Goal: Transaction & Acquisition: Book appointment/travel/reservation

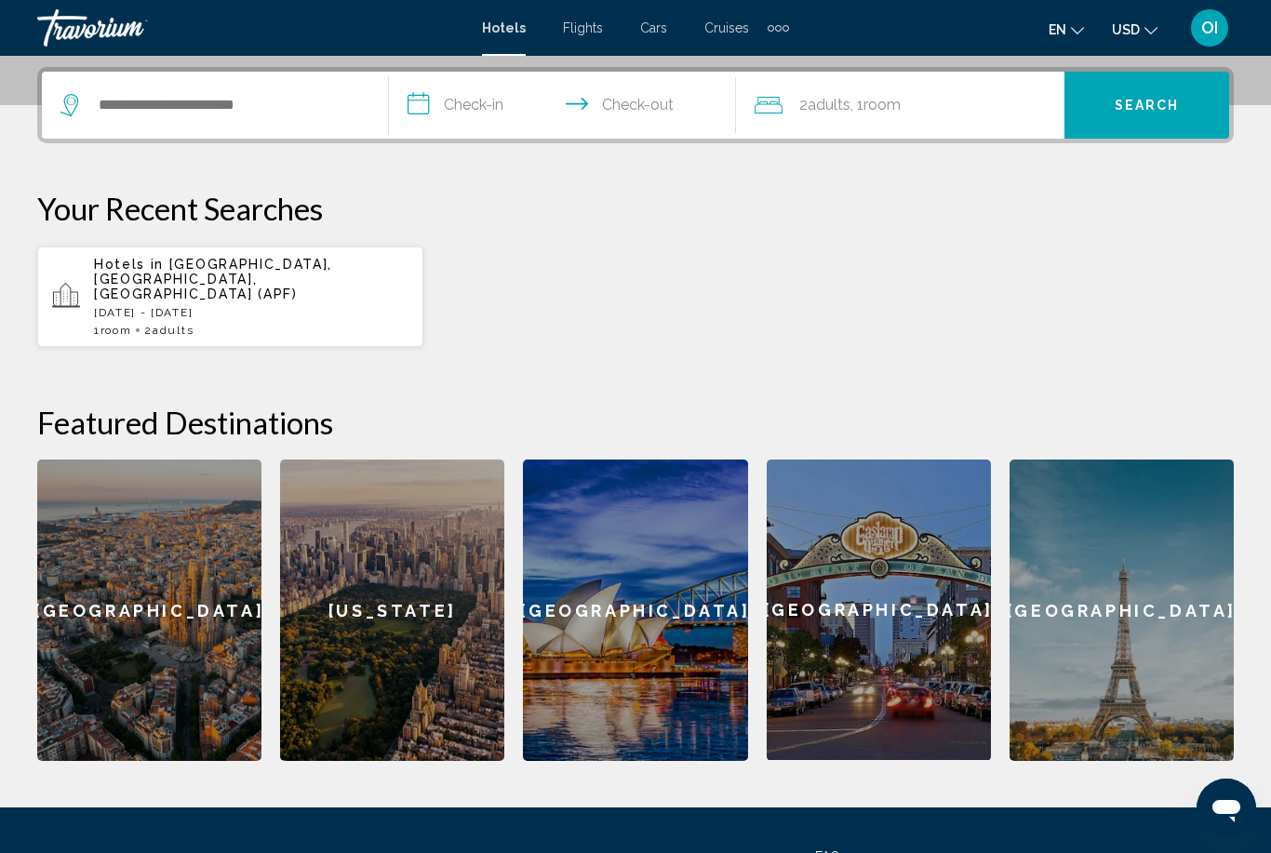
scroll to position [544, 0]
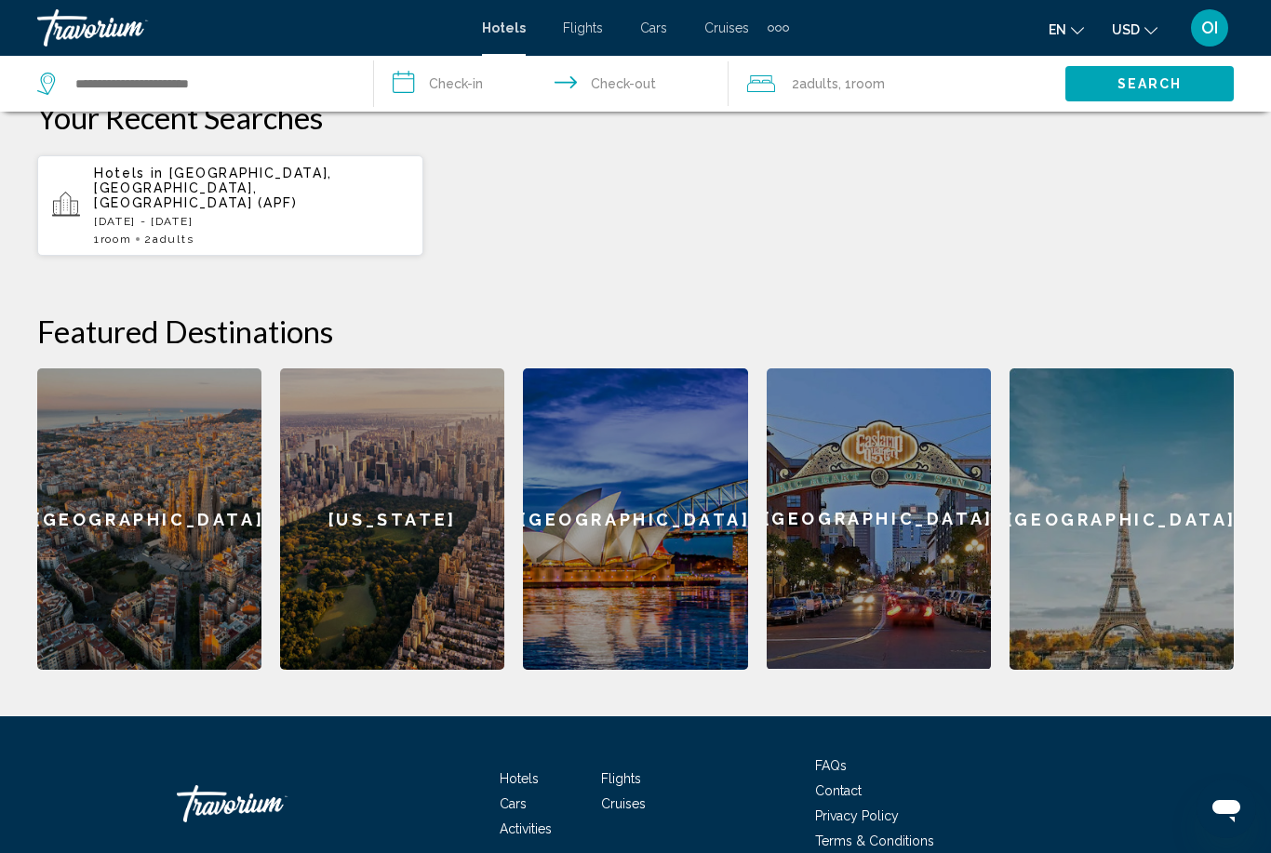
click at [516, 771] on span "Hotels" at bounding box center [519, 778] width 39 height 15
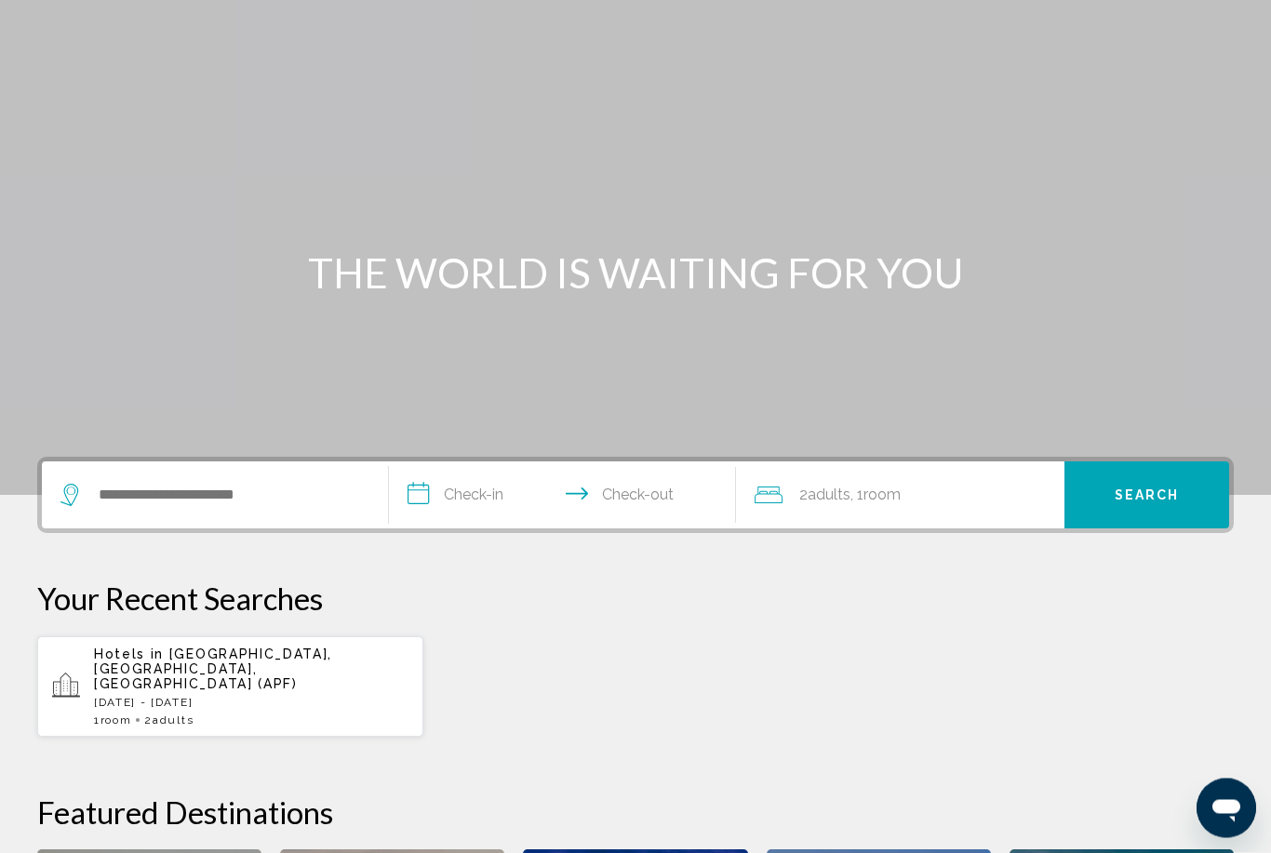
scroll to position [0, 0]
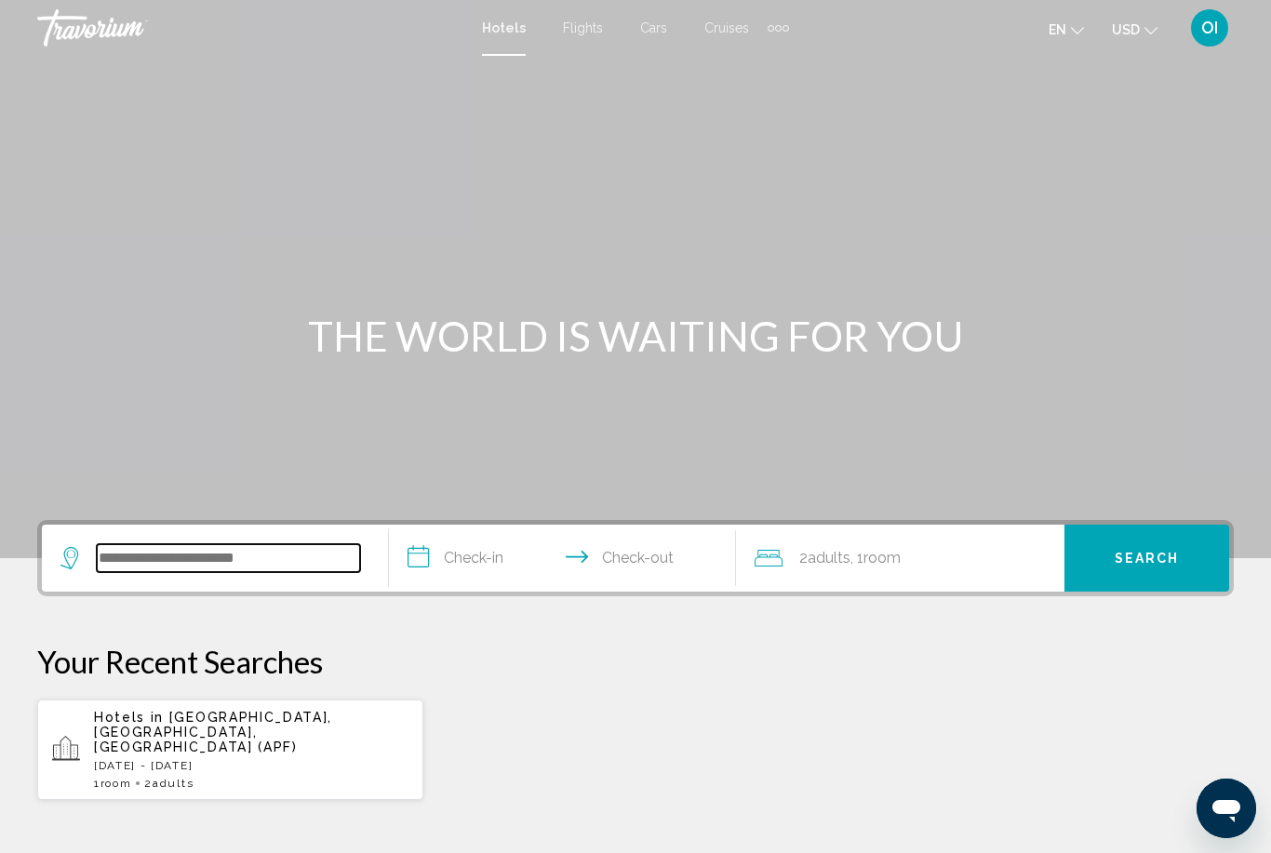
click at [98, 552] on input "Search widget" at bounding box center [228, 558] width 263 height 28
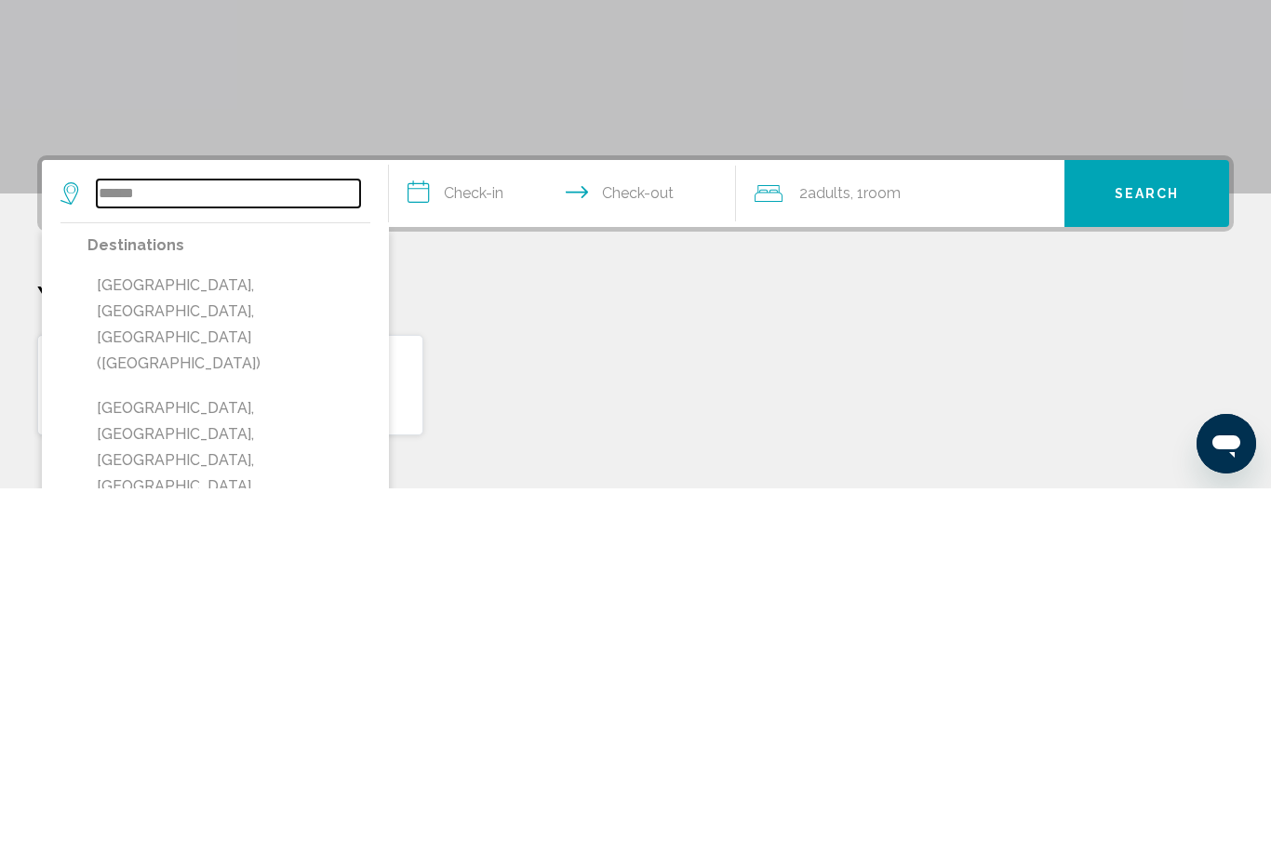
type input "*****"
click at [479, 525] on input "**********" at bounding box center [566, 561] width 354 height 73
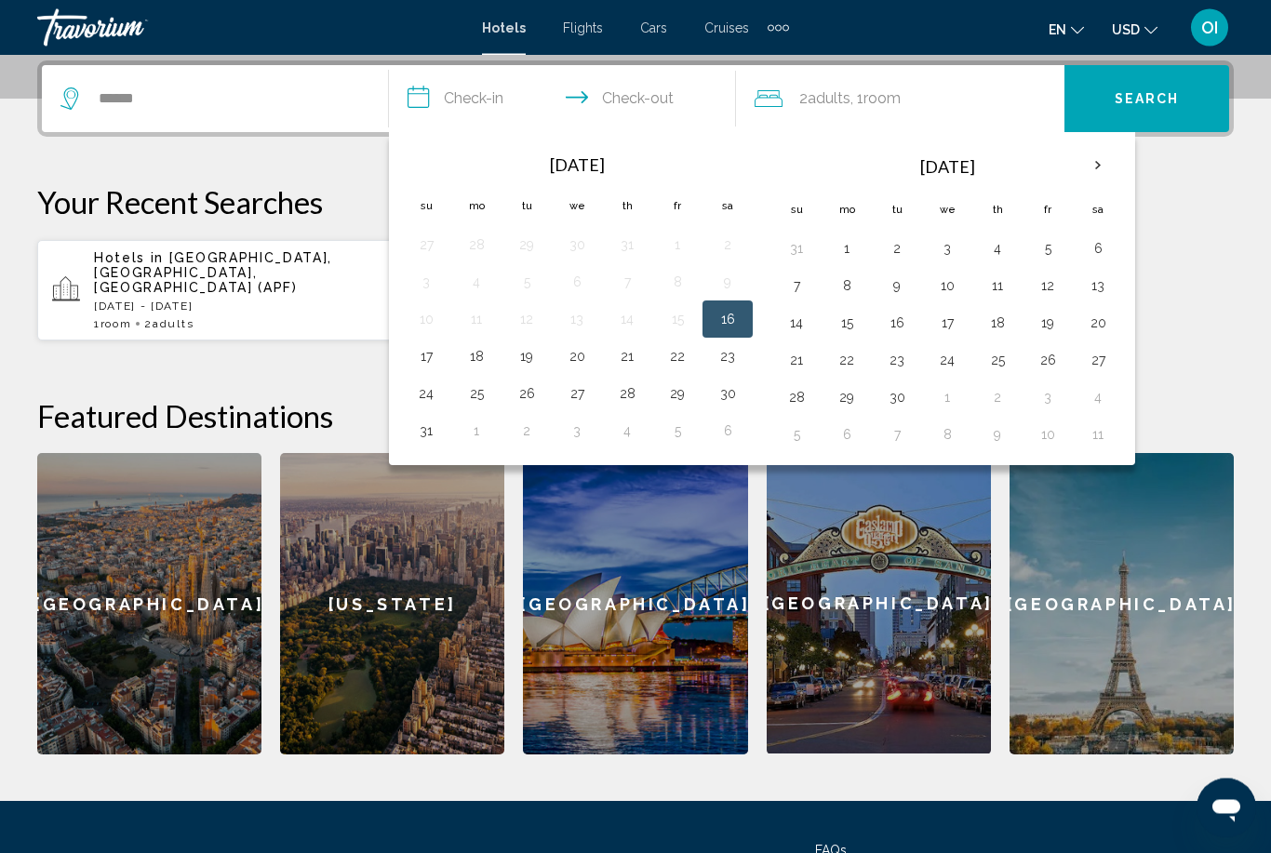
scroll to position [460, 0]
click at [433, 368] on button "17" at bounding box center [426, 356] width 30 height 26
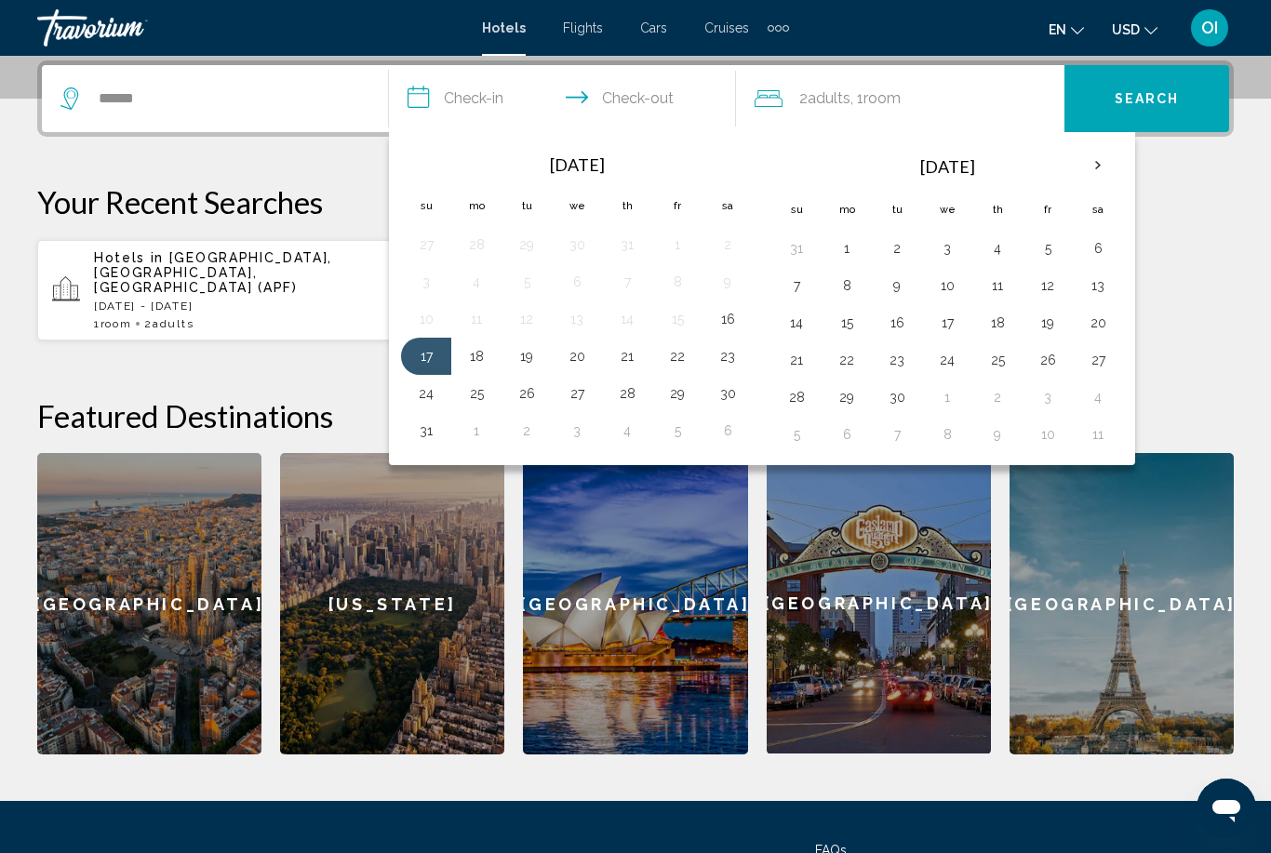
click at [724, 320] on button "16" at bounding box center [728, 319] width 30 height 26
type input "**********"
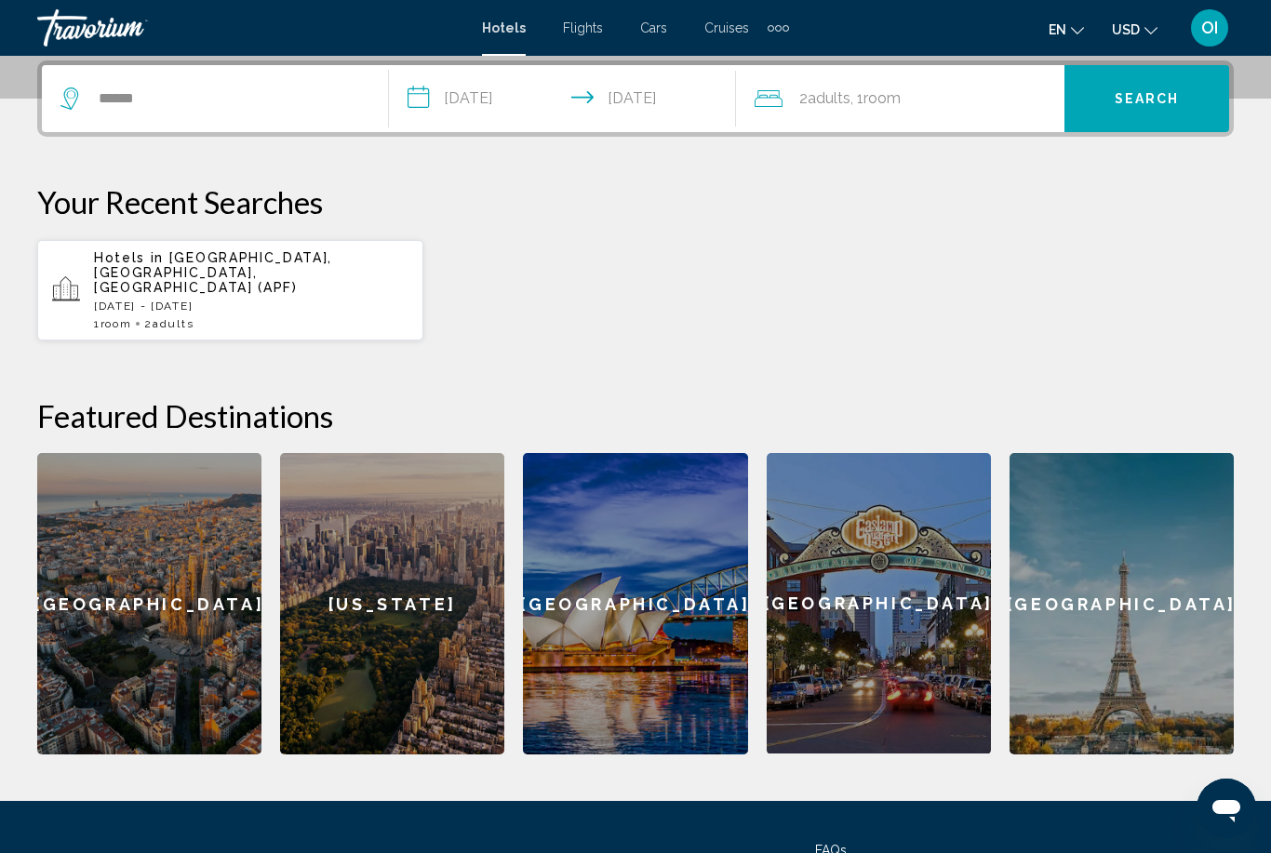
click at [1130, 111] on button "Search" at bounding box center [1146, 98] width 165 height 67
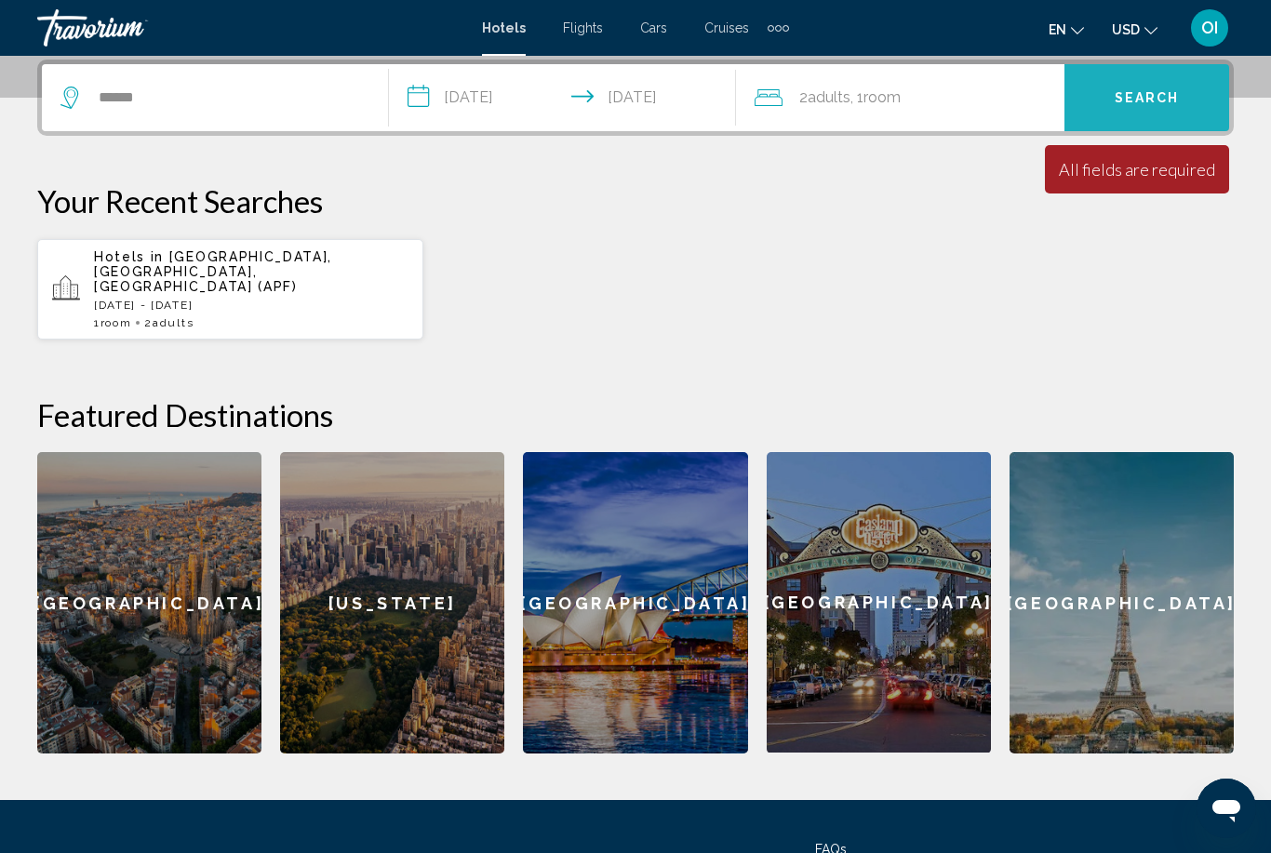
scroll to position [462, 0]
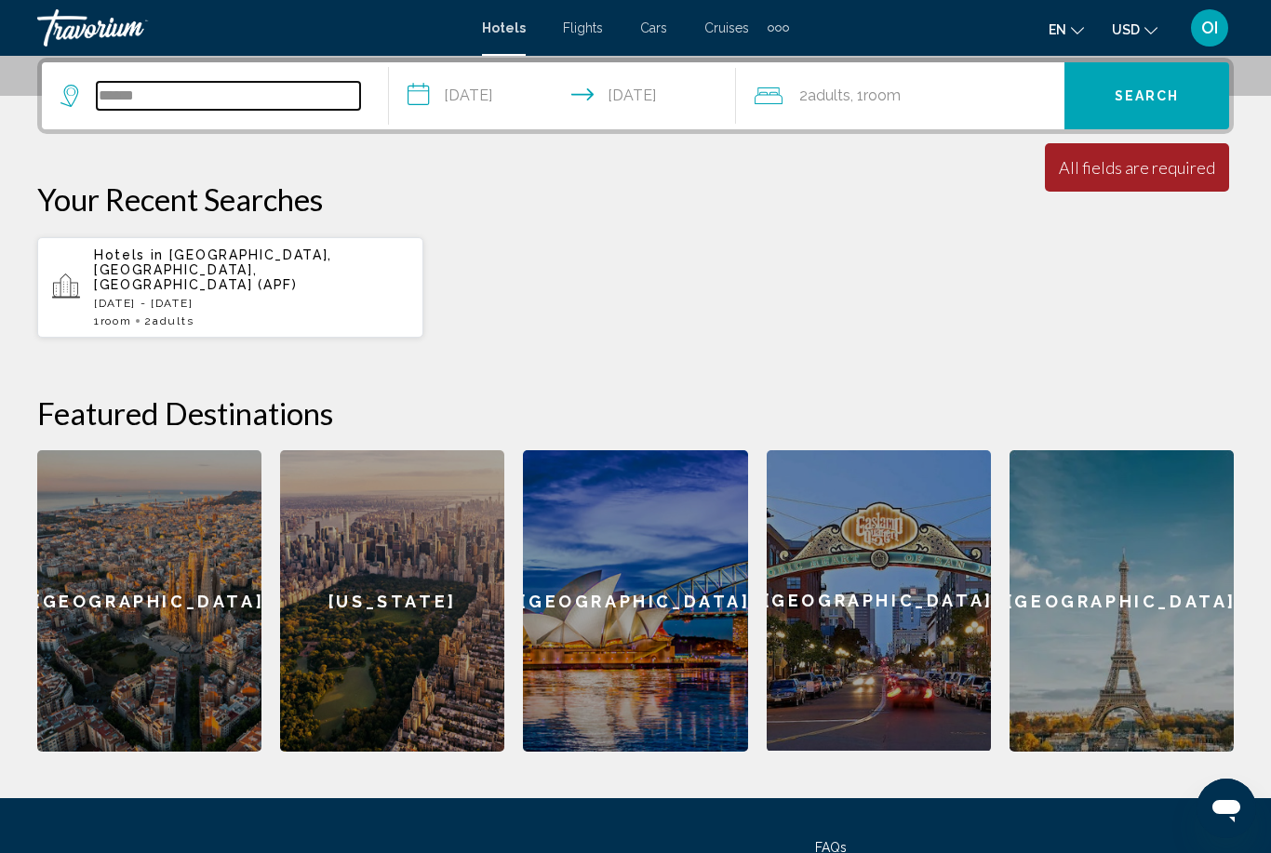
click at [116, 95] on input "*****" at bounding box center [228, 96] width 263 height 28
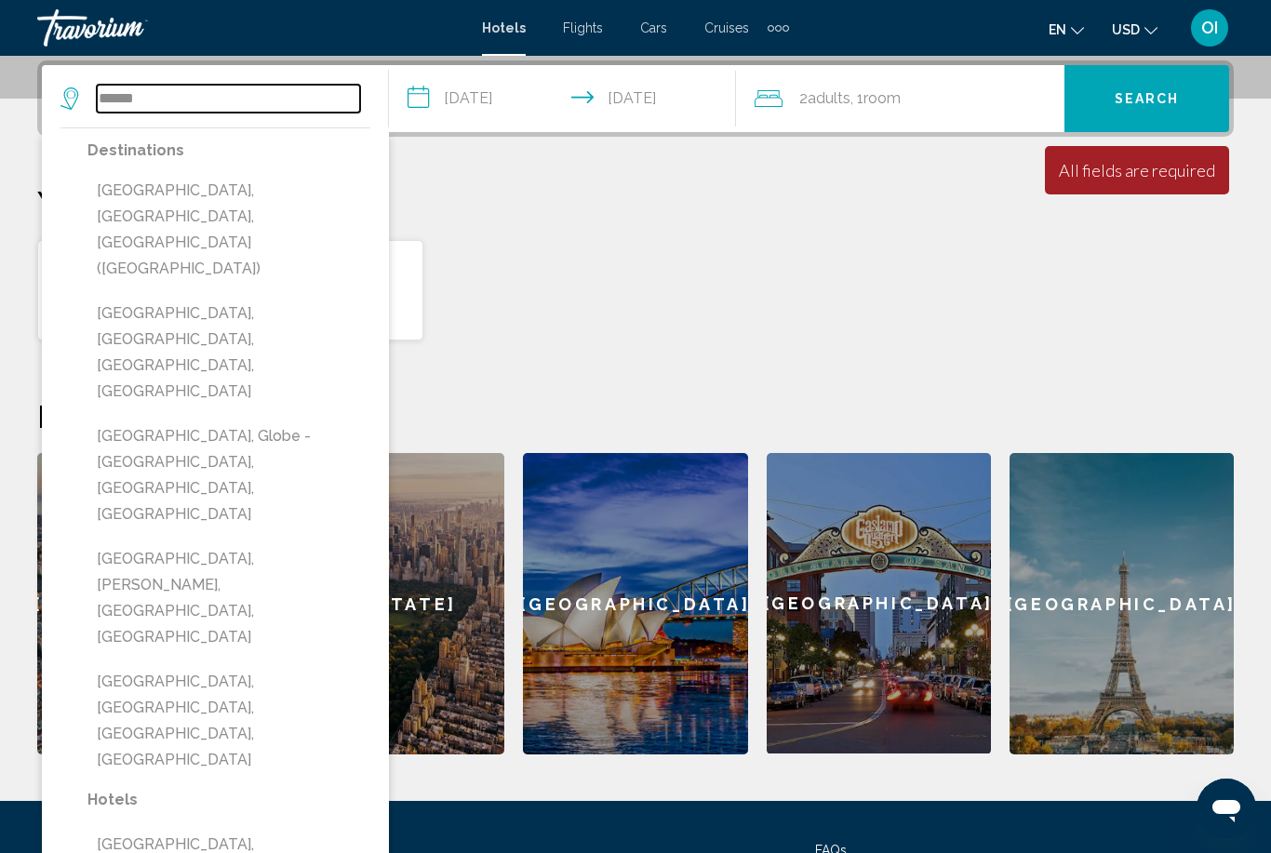
scroll to position [460, 0]
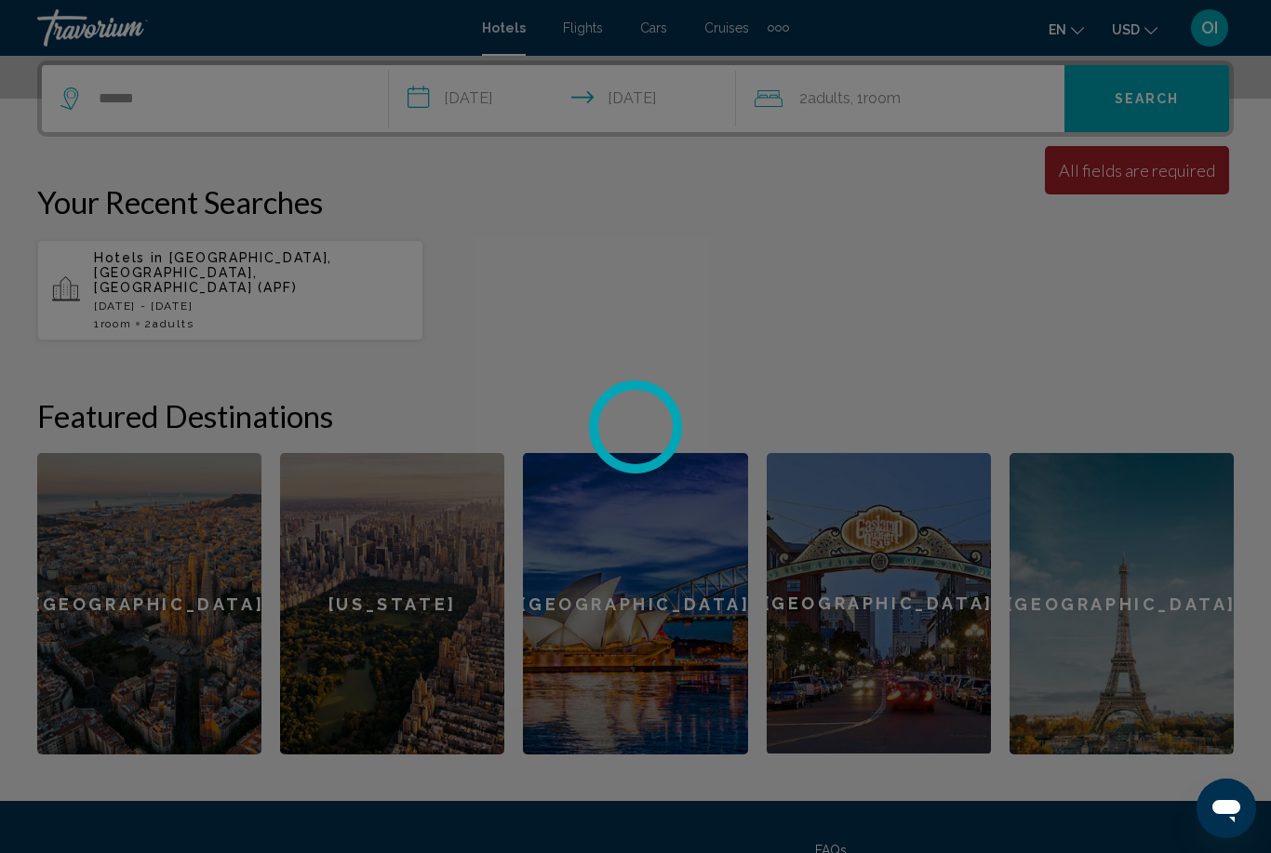
click at [233, 94] on div at bounding box center [635, 426] width 1271 height 853
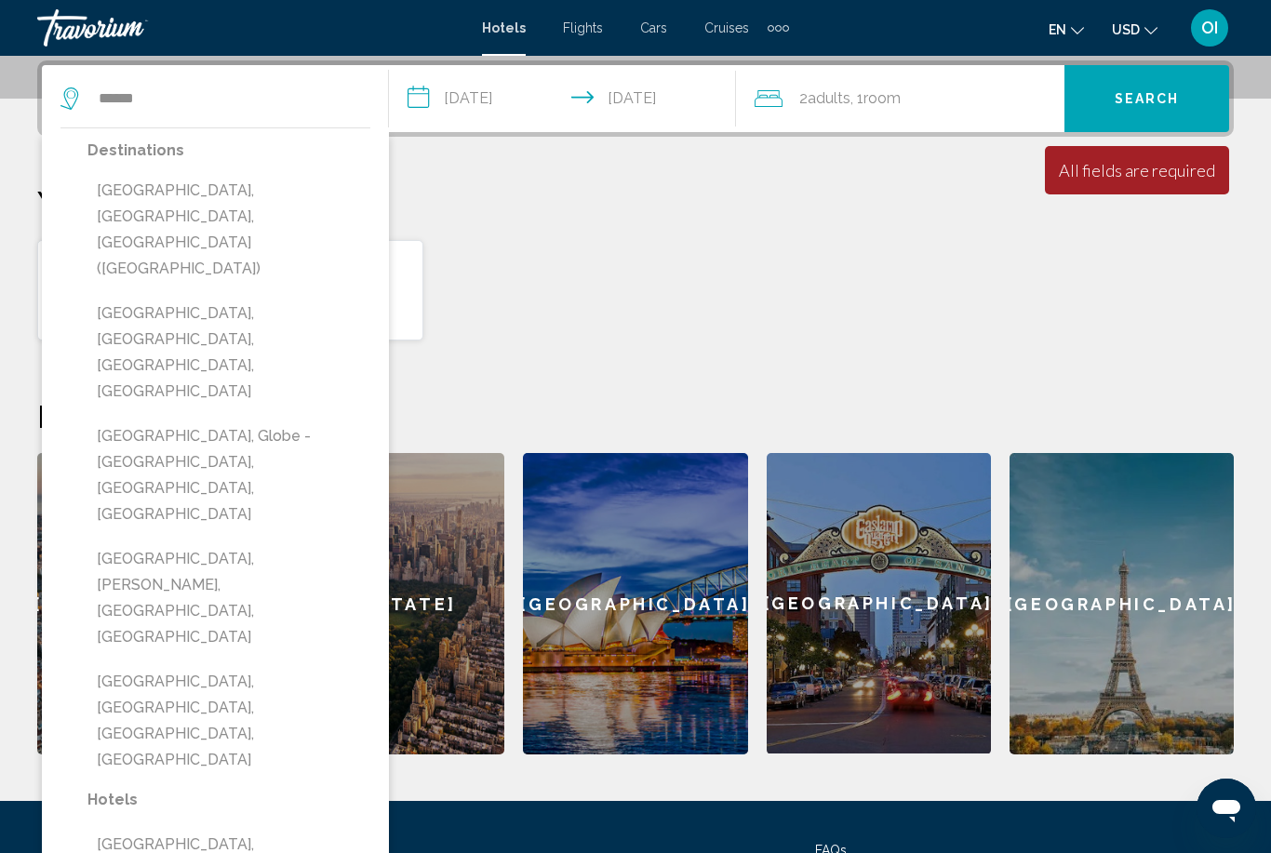
click at [124, 192] on button "[GEOGRAPHIC_DATA], [GEOGRAPHIC_DATA], [GEOGRAPHIC_DATA] ([GEOGRAPHIC_DATA])" at bounding box center [228, 230] width 283 height 114
type input "**********"
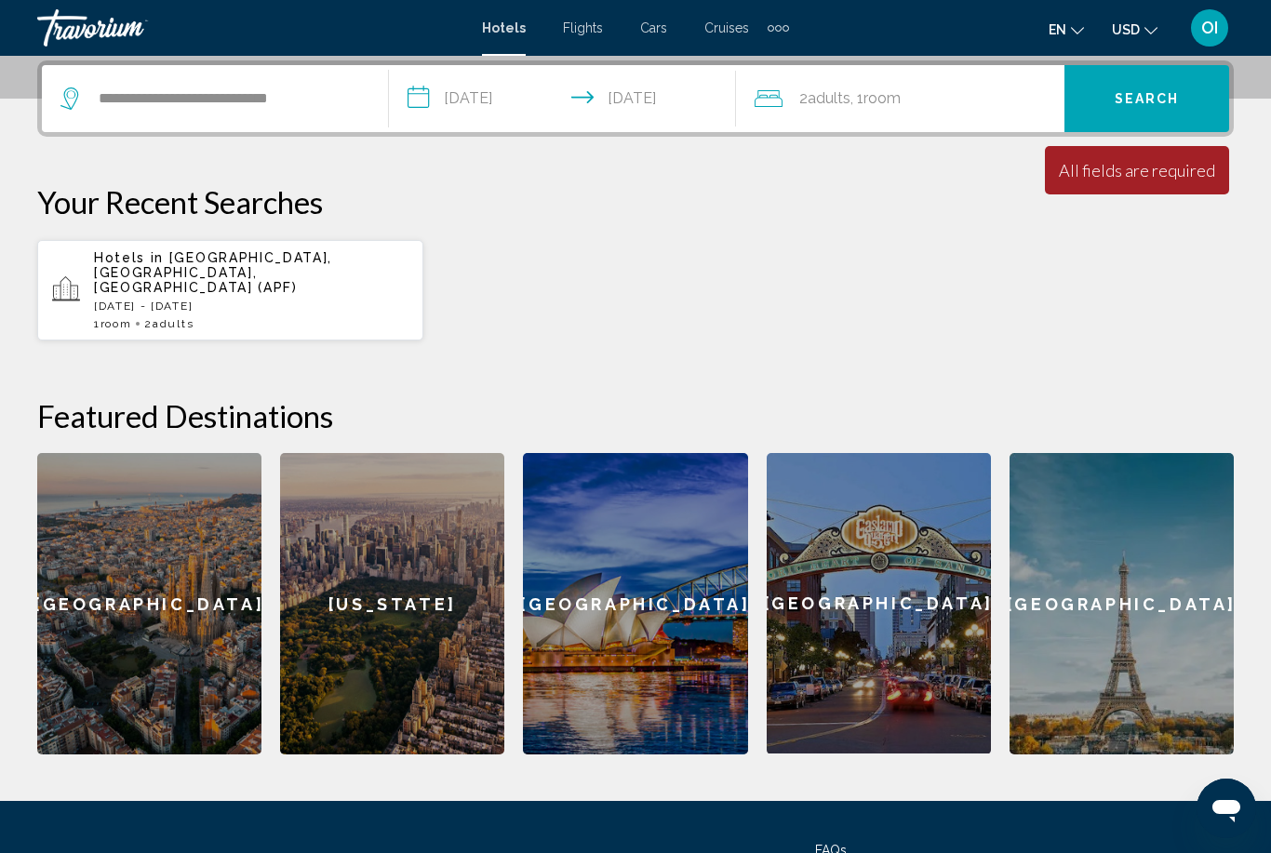
click at [1145, 95] on span "Search" at bounding box center [1147, 99] width 65 height 15
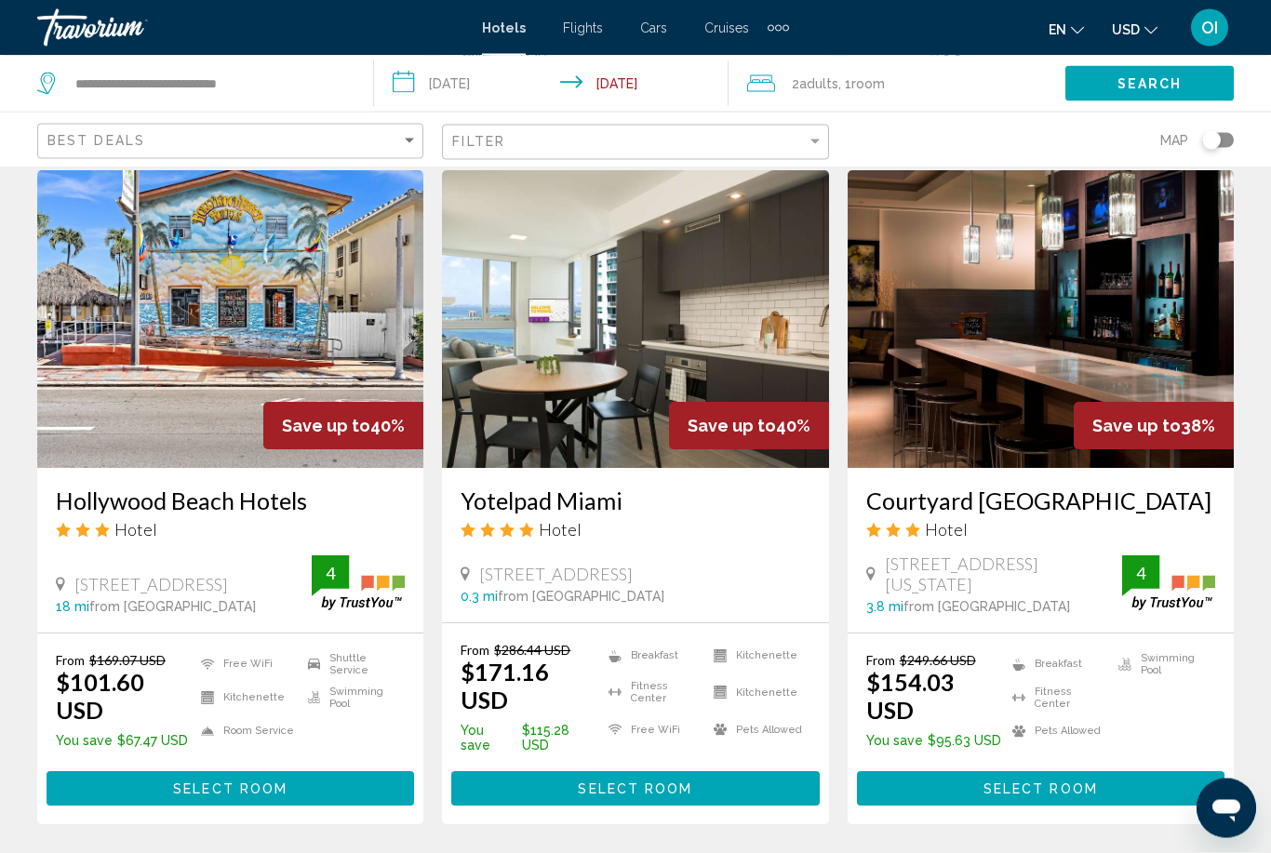
scroll to position [2239, 0]
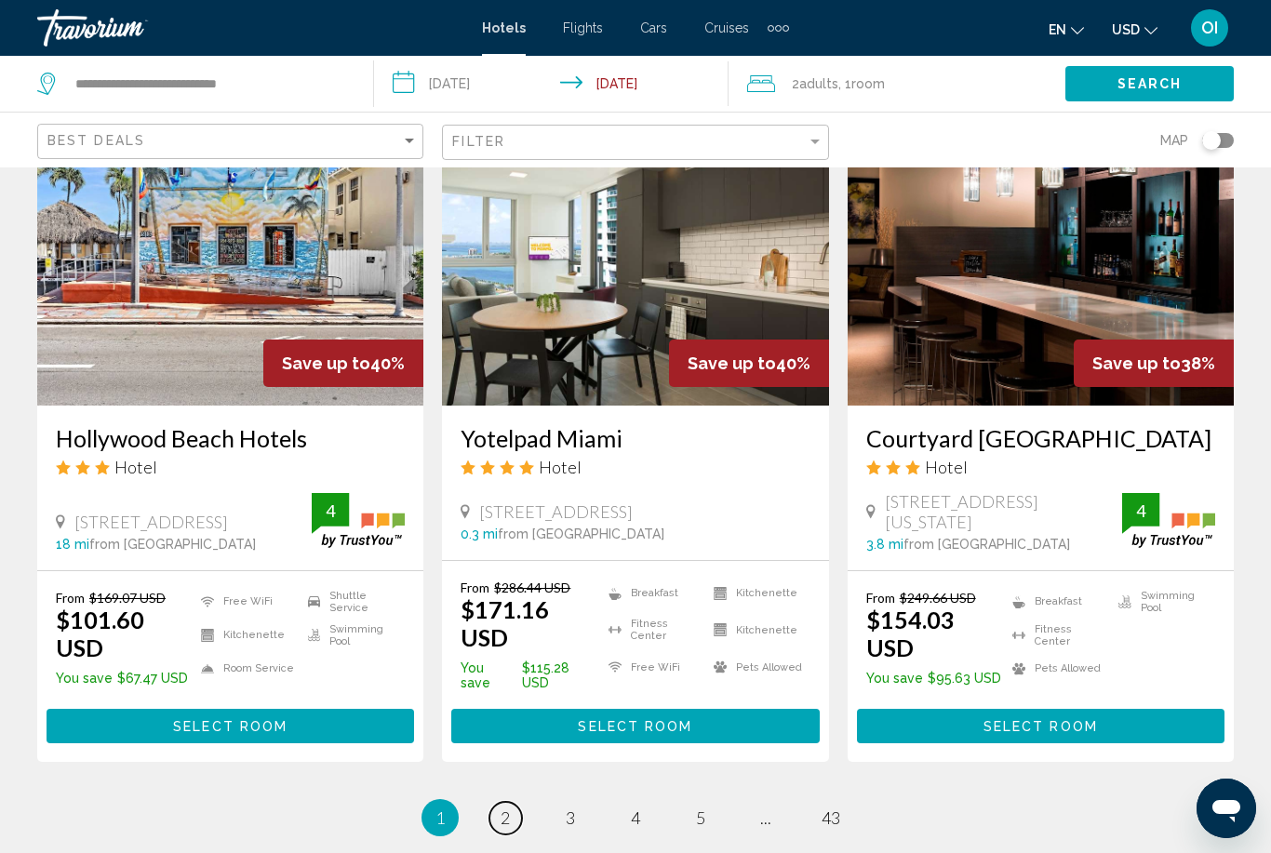
click at [520, 802] on link "page 2" at bounding box center [505, 818] width 33 height 33
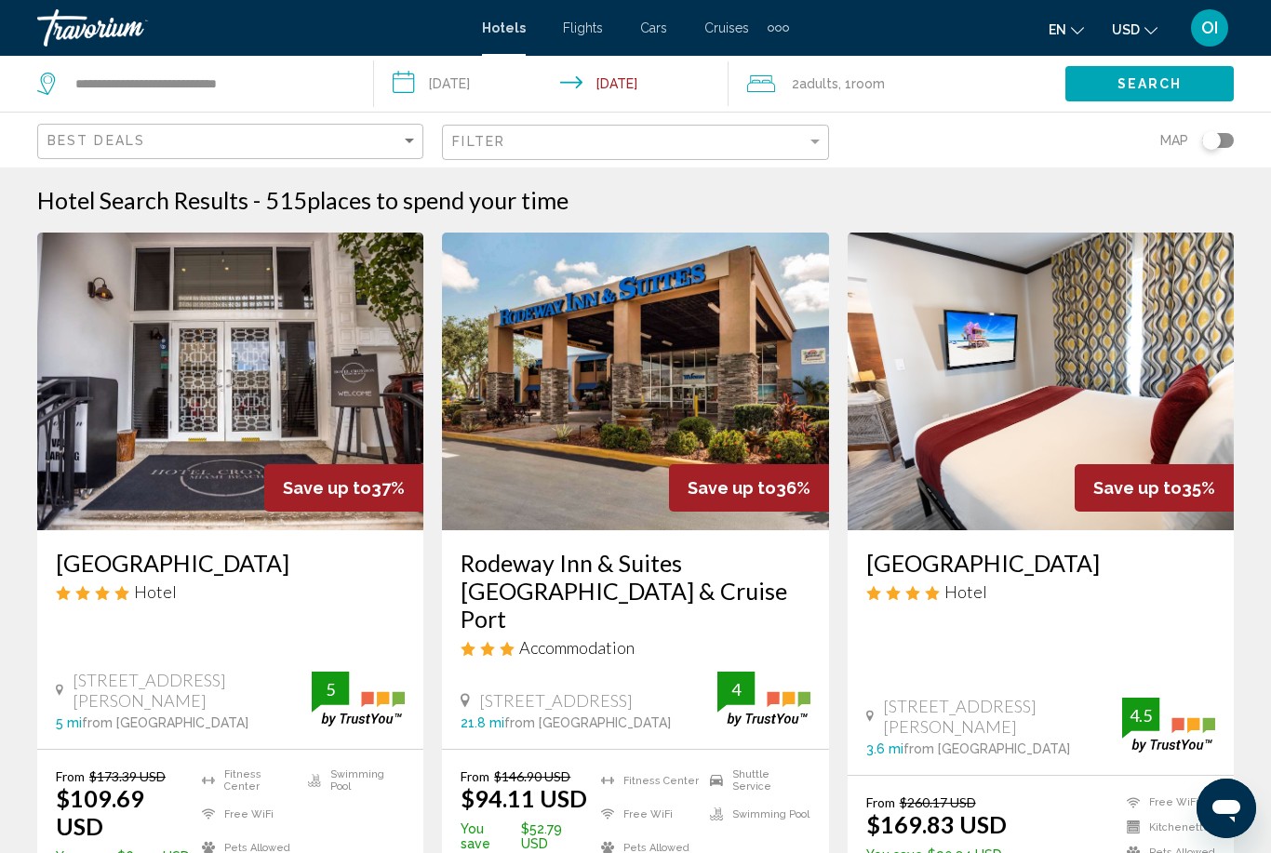
click at [259, 802] on li "Free WiFi" at bounding box center [246, 814] width 106 height 24
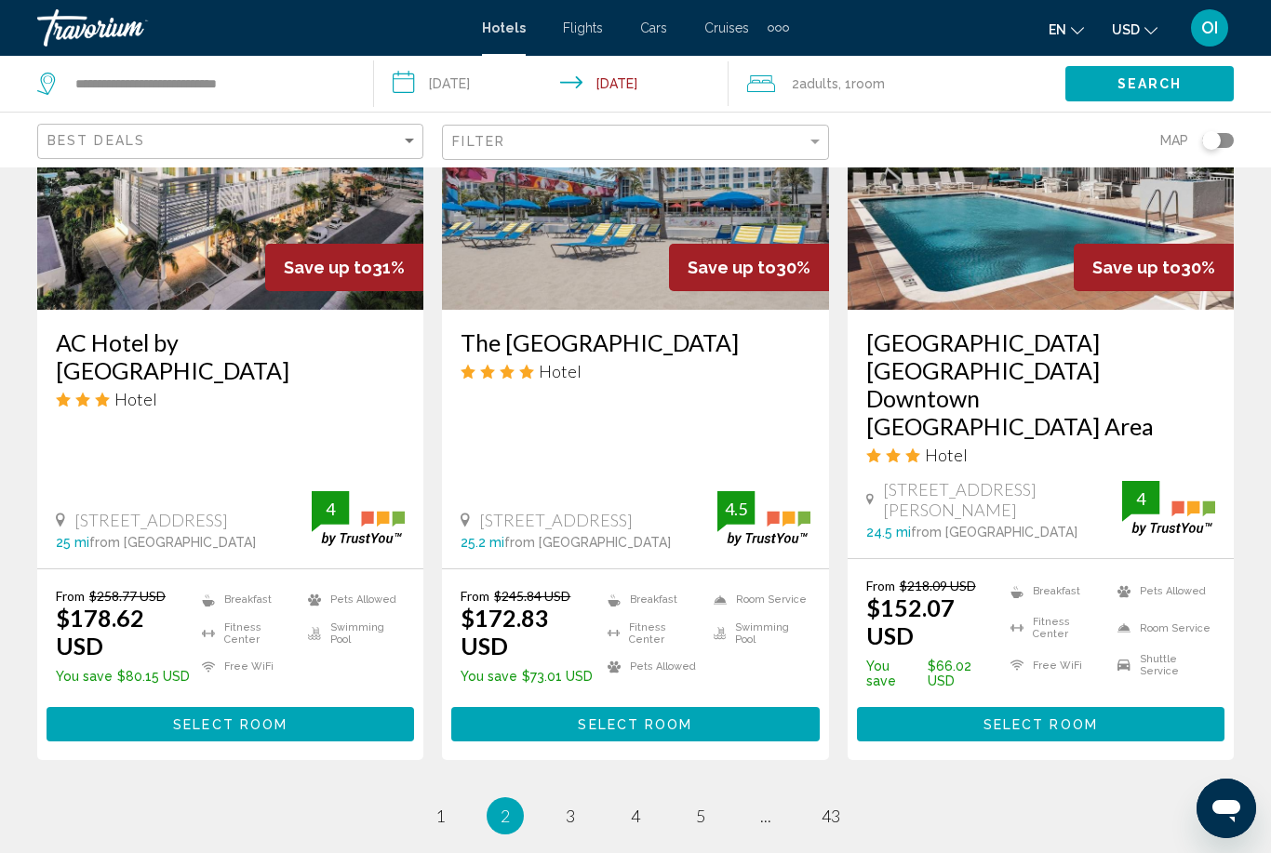
scroll to position [2455, 0]
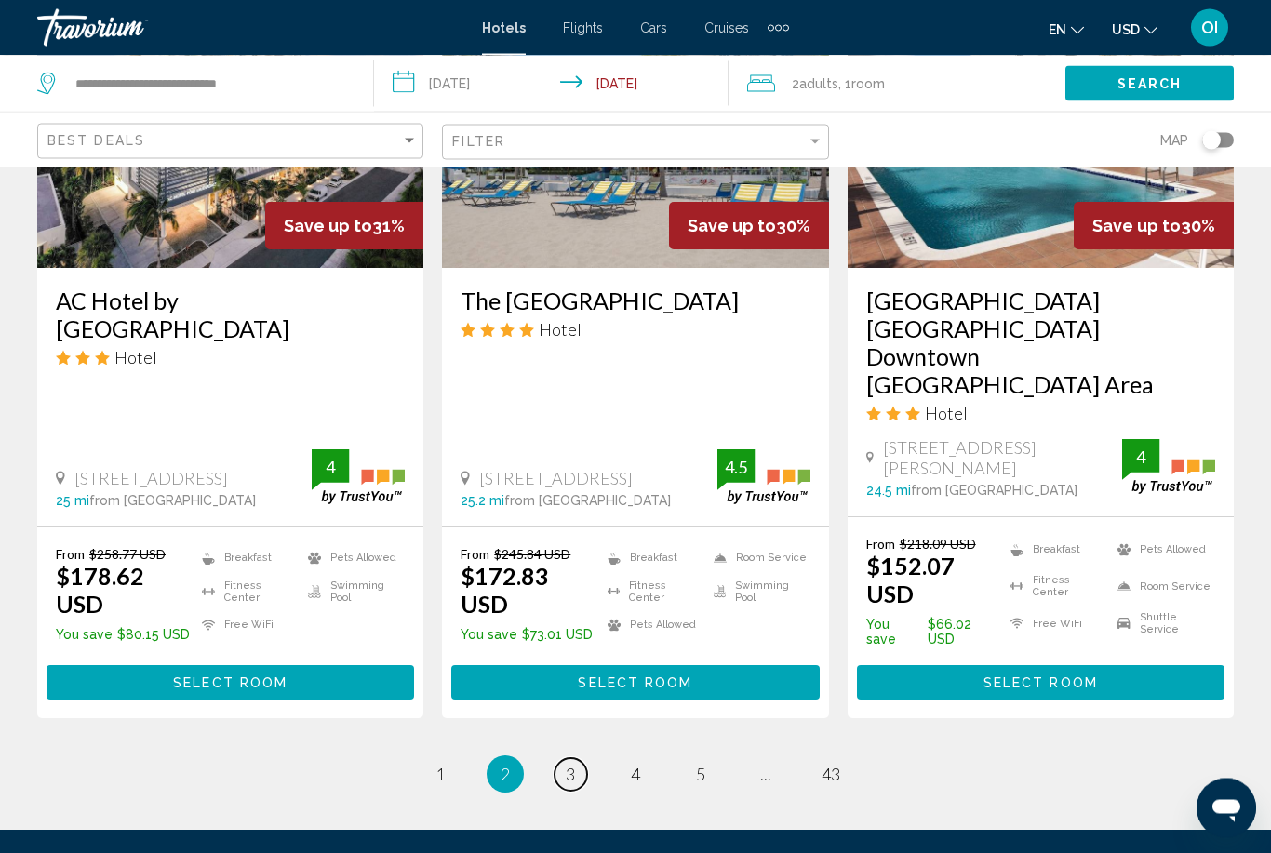
click at [585, 759] on link "page 3" at bounding box center [570, 775] width 33 height 33
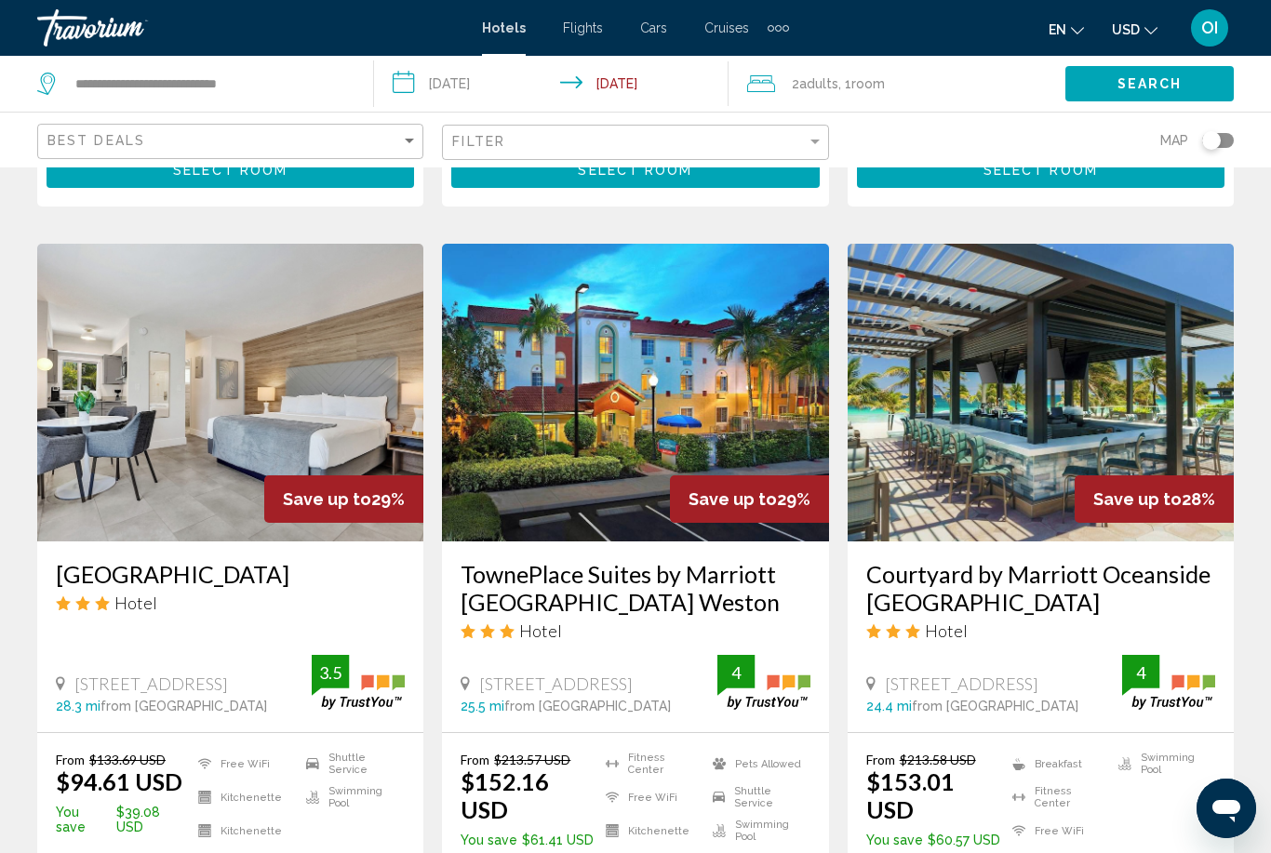
scroll to position [1455, 0]
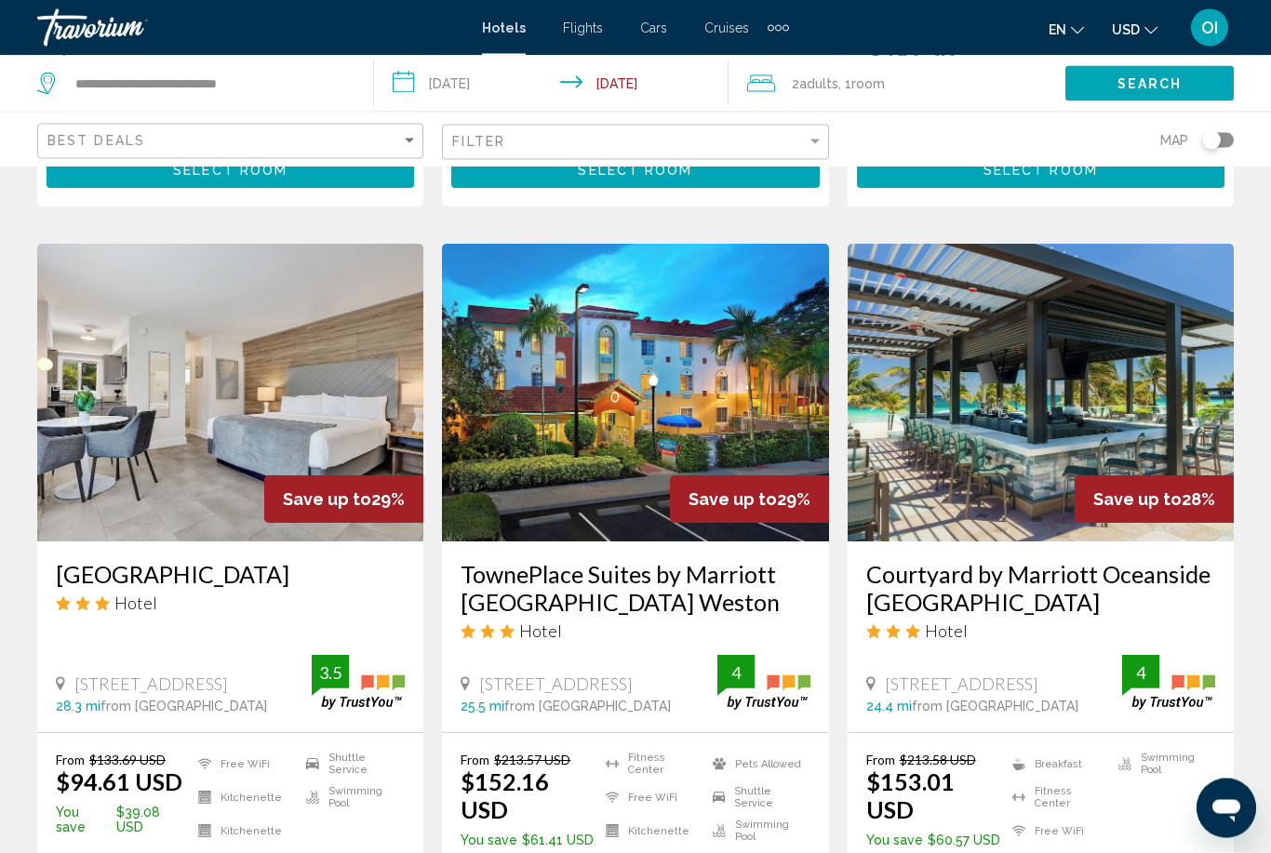
click at [915, 444] on img "Main content" at bounding box center [1041, 394] width 386 height 298
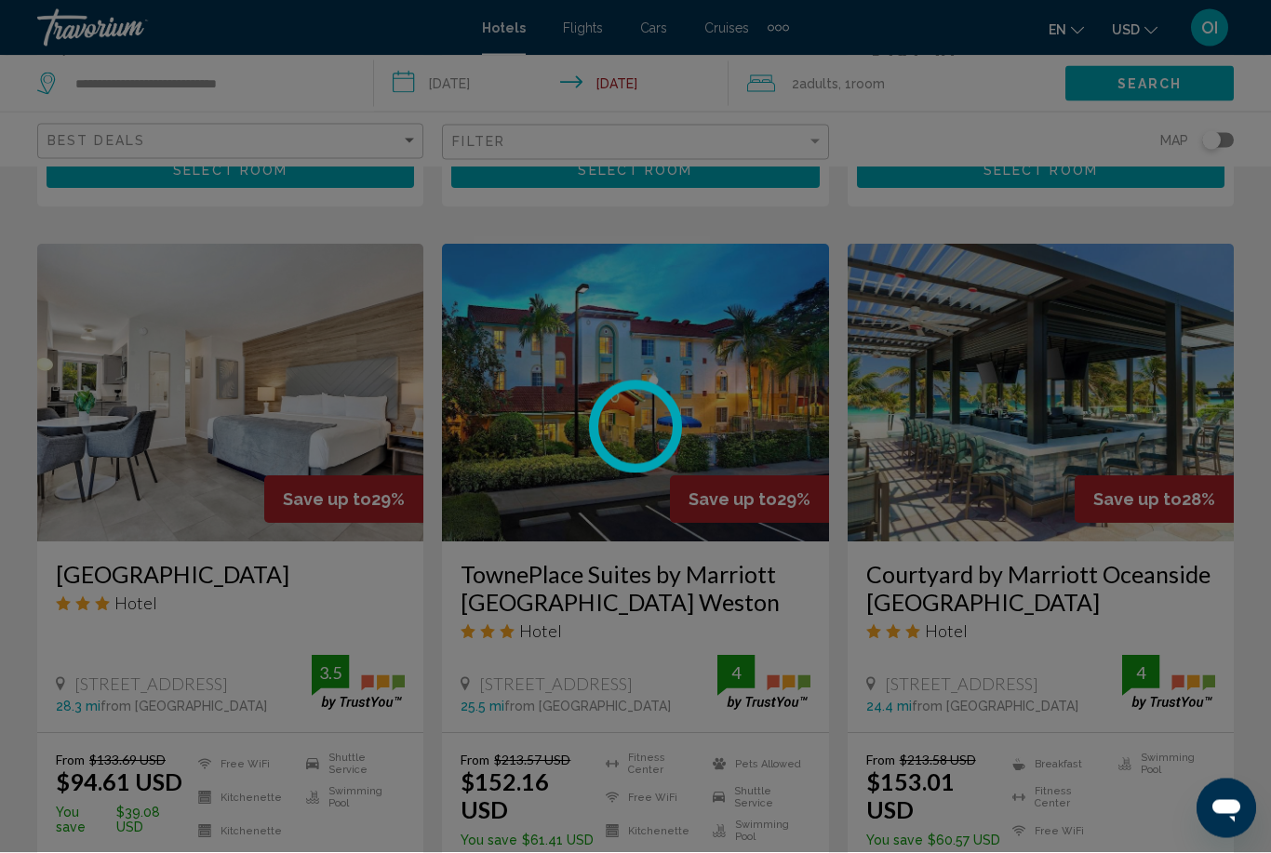
scroll to position [1456, 0]
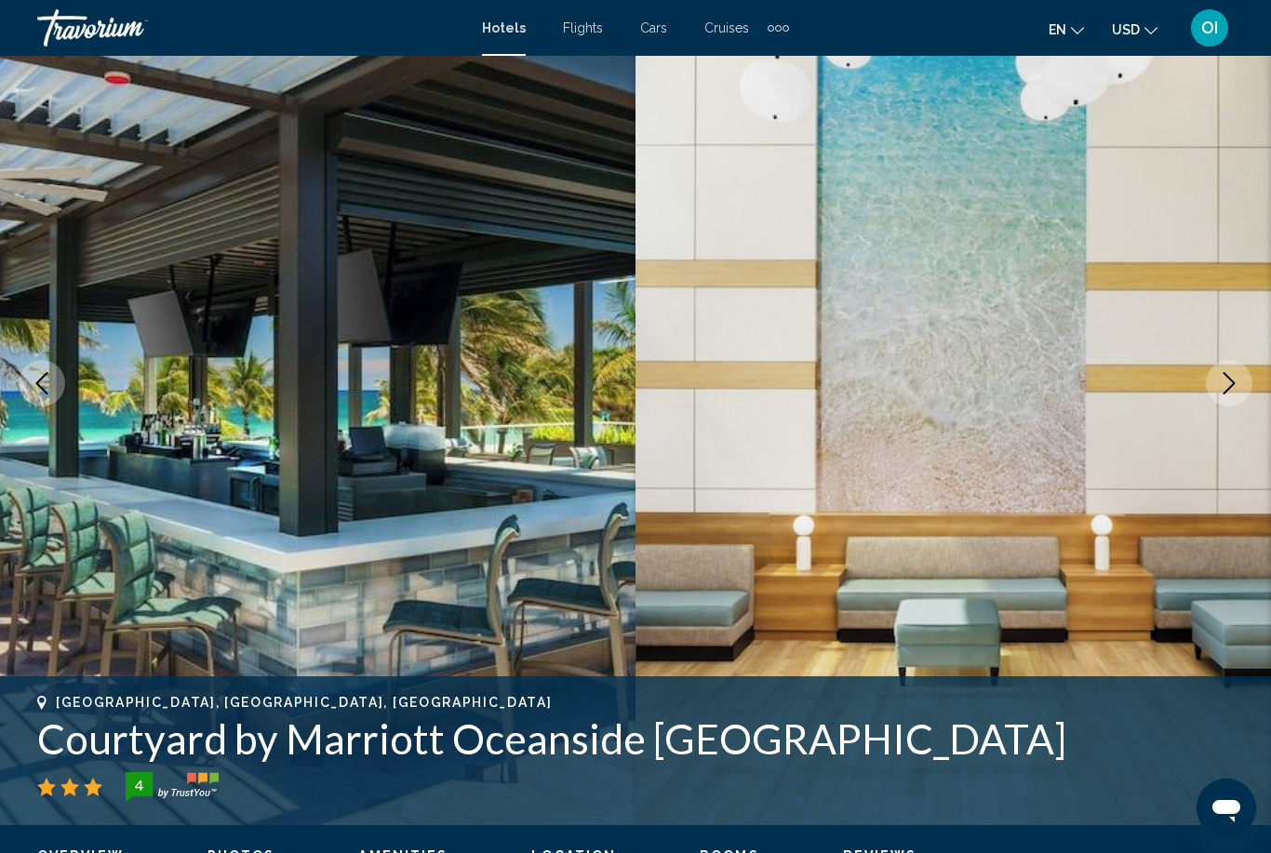
scroll to position [111, 0]
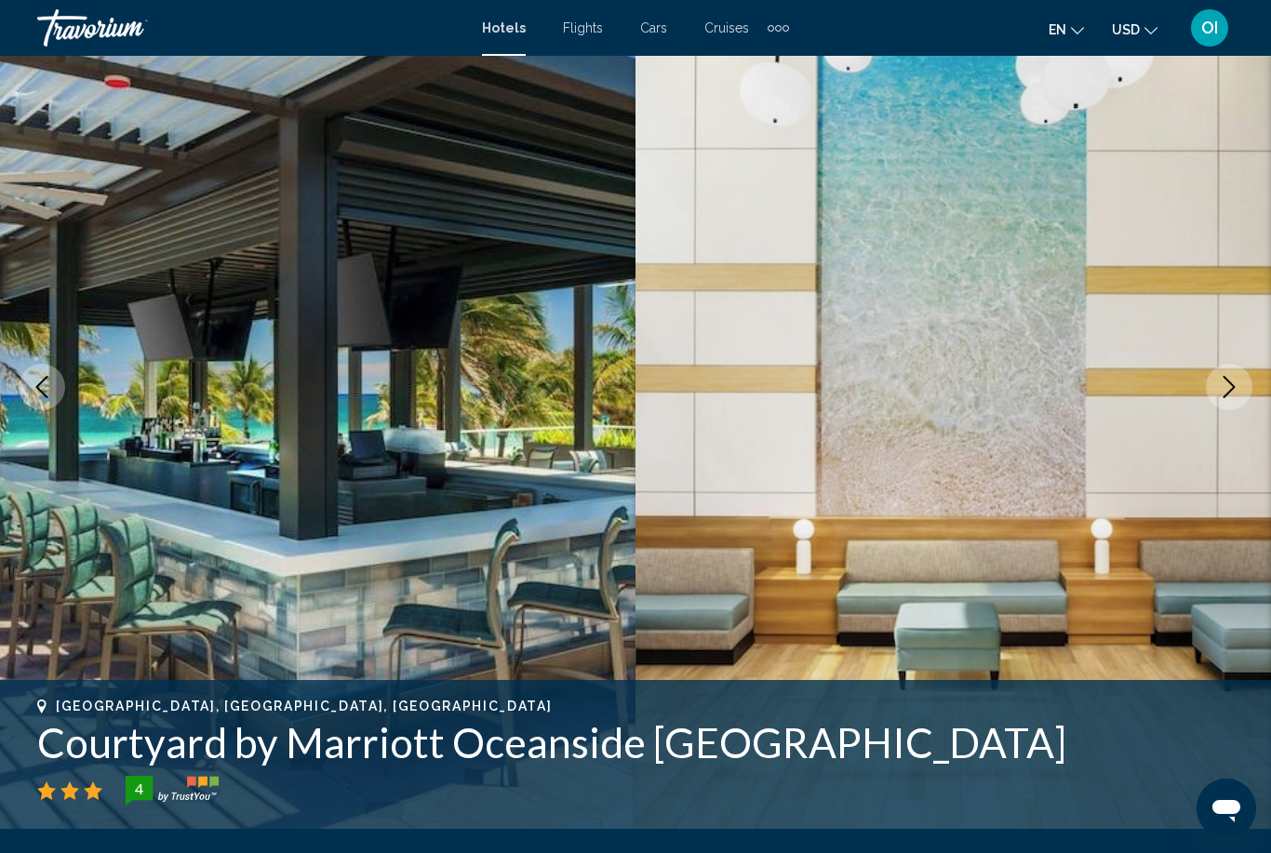
click at [1259, 389] on img "Main content" at bounding box center [952, 387] width 635 height 884
click at [1220, 393] on icon "Next image" at bounding box center [1229, 387] width 22 height 22
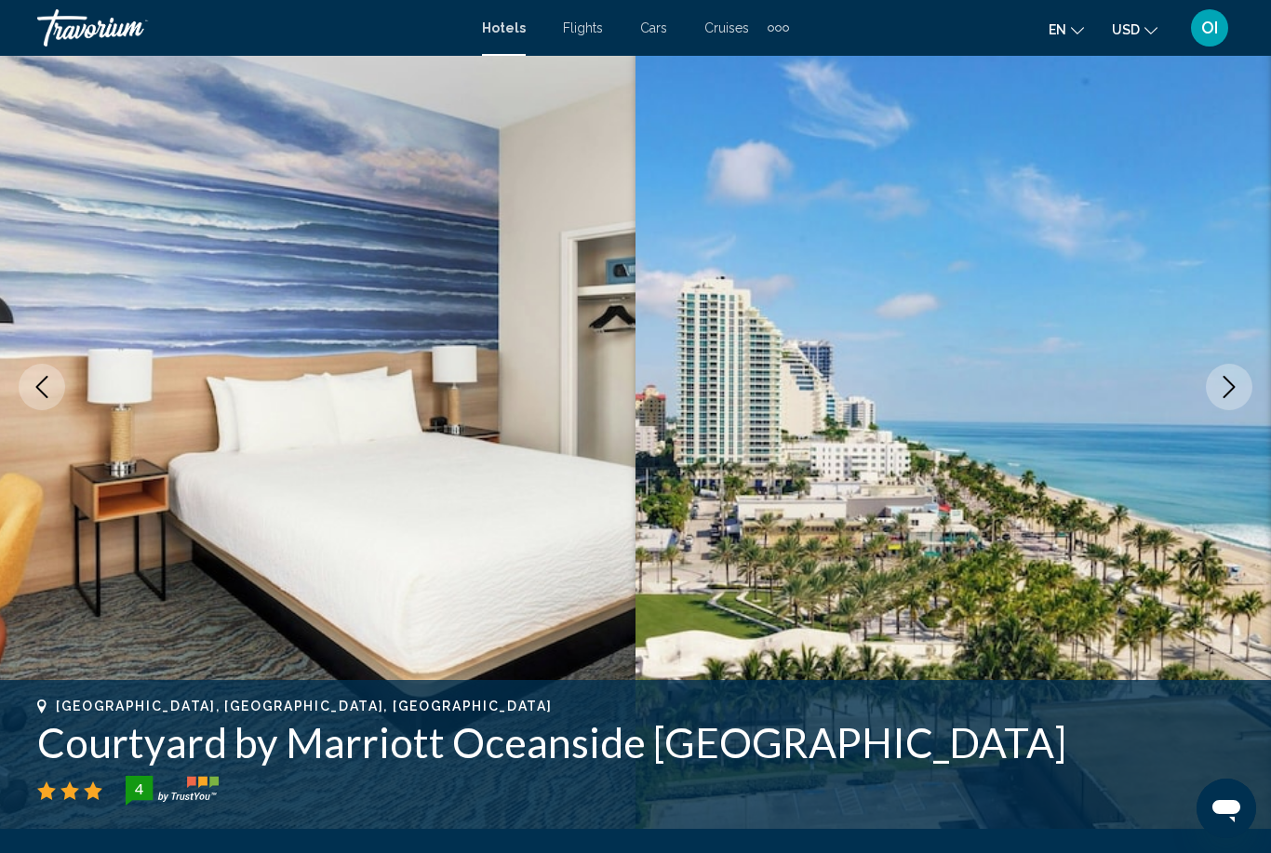
click at [1239, 377] on icon "Next image" at bounding box center [1229, 387] width 22 height 22
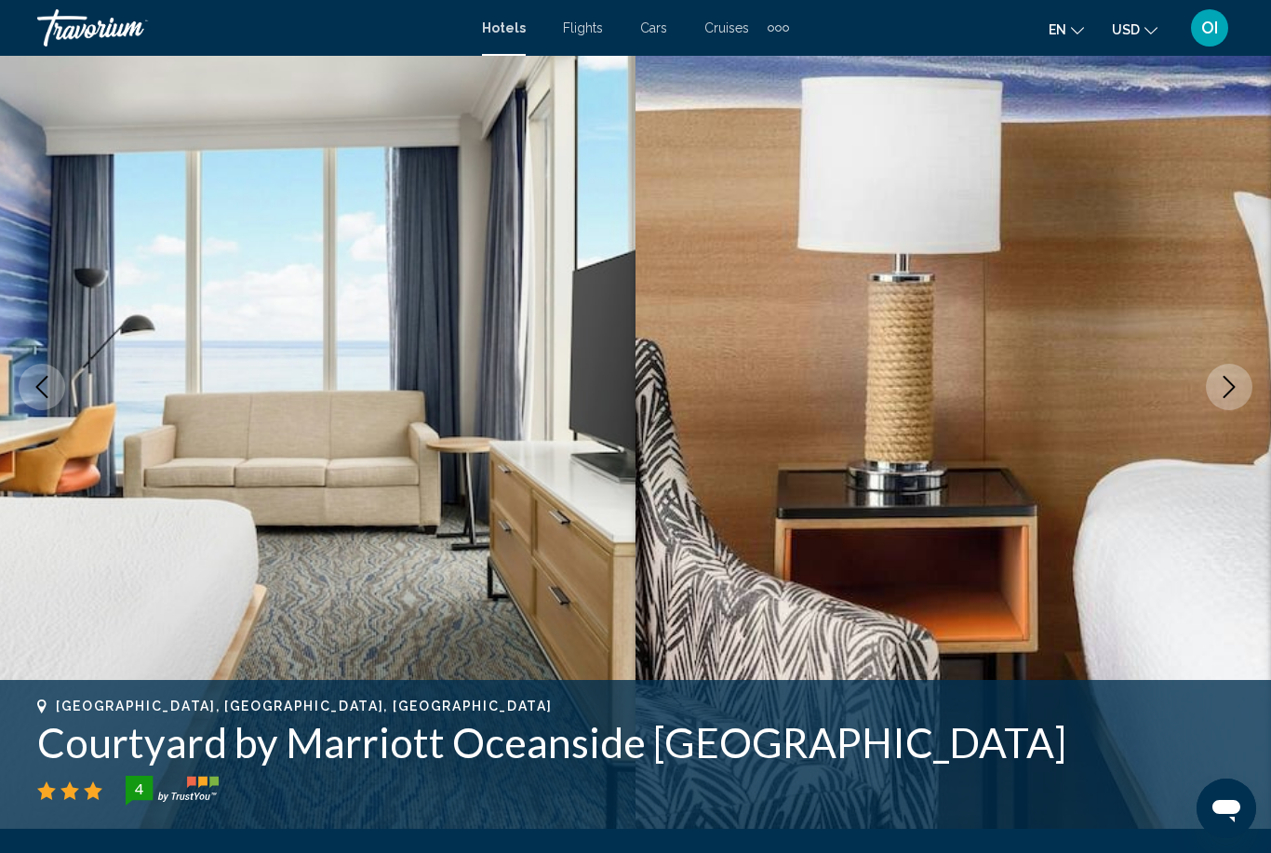
click at [1214, 385] on button "Next image" at bounding box center [1229, 387] width 47 height 47
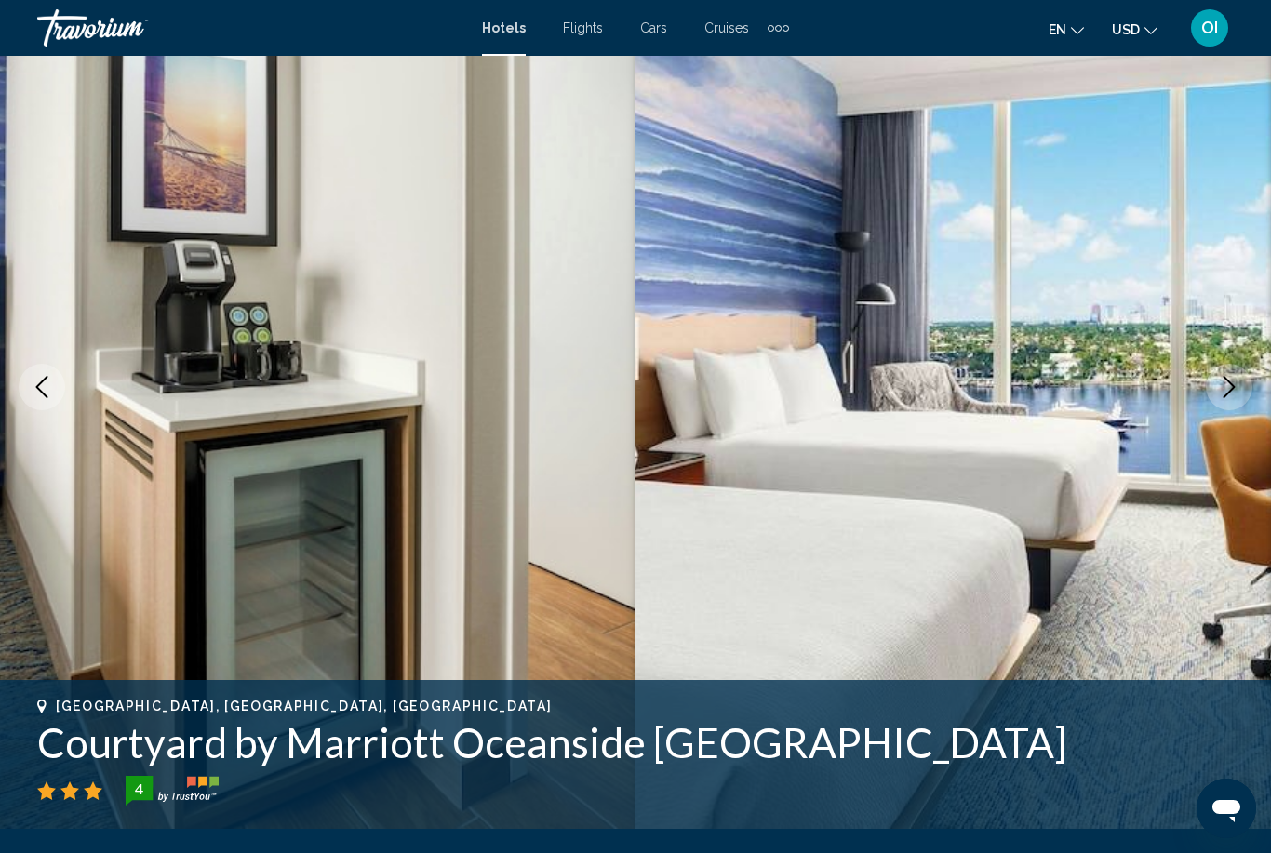
click at [1223, 385] on icon "Next image" at bounding box center [1229, 387] width 22 height 22
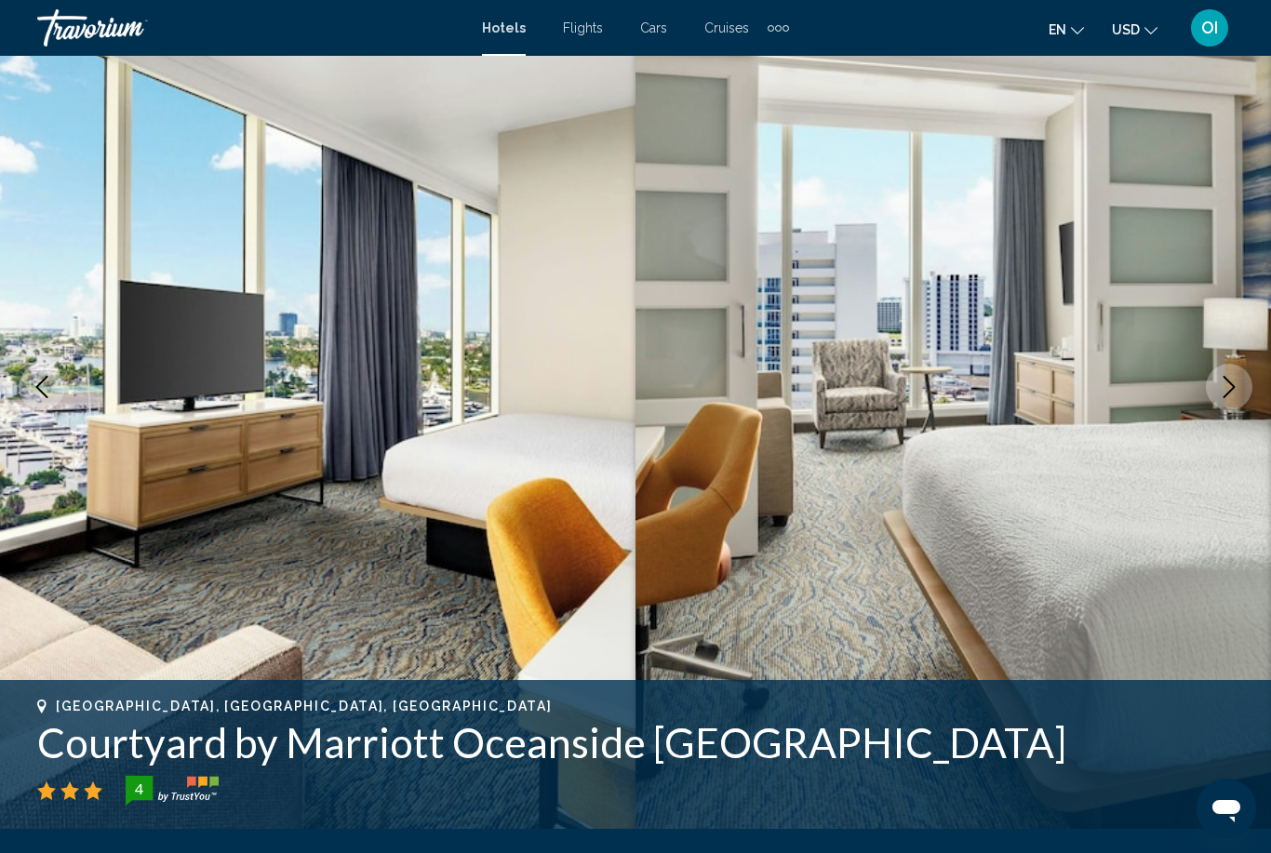
click at [1229, 374] on button "Next image" at bounding box center [1229, 387] width 47 height 47
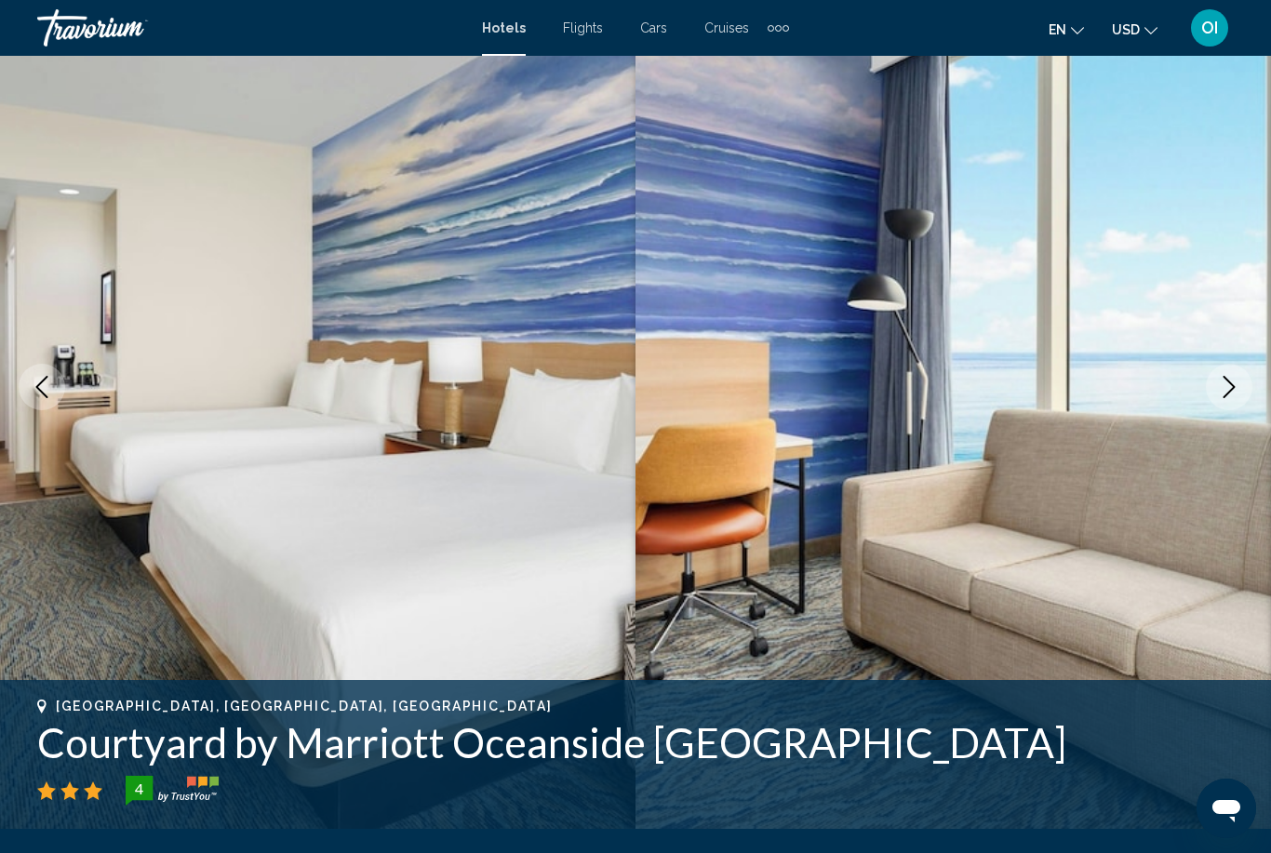
click at [1233, 371] on button "Next image" at bounding box center [1229, 387] width 47 height 47
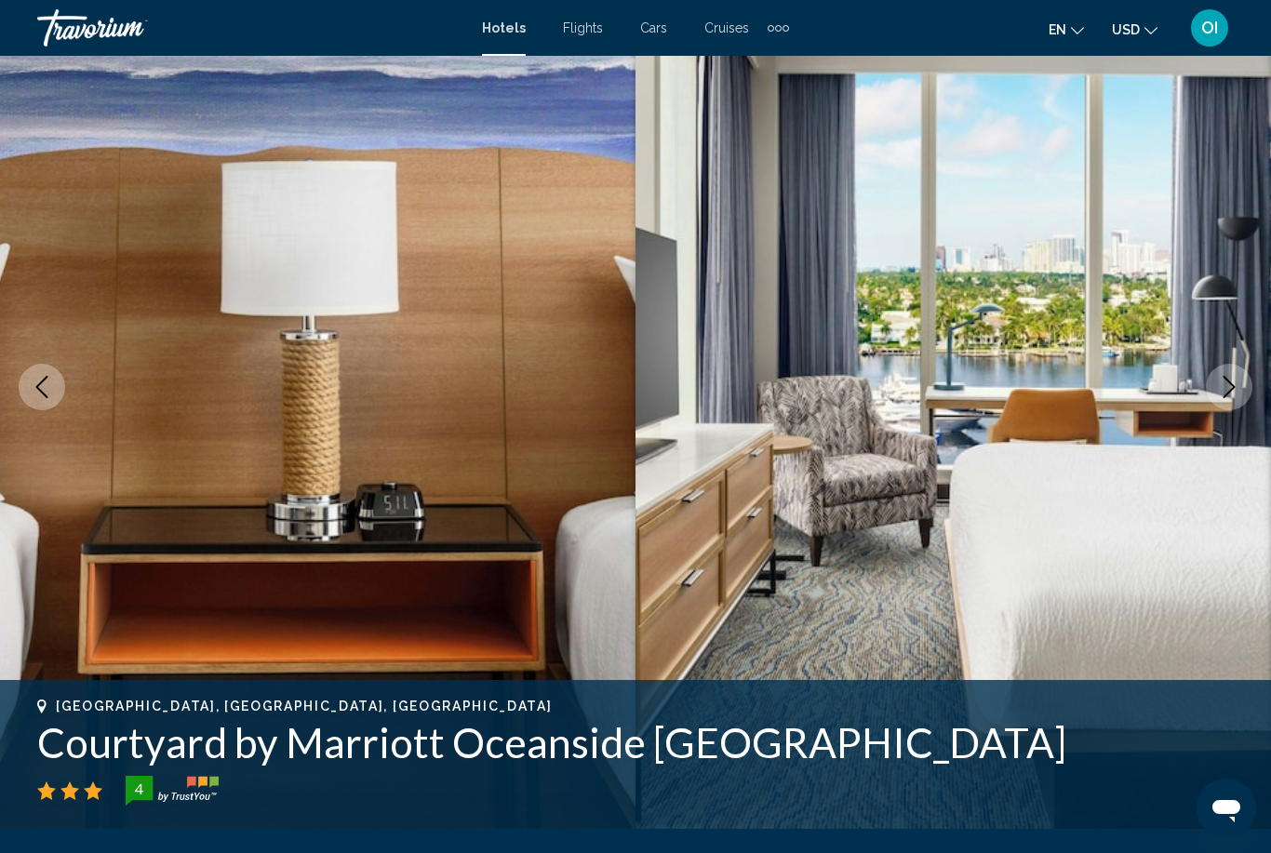
click at [1236, 373] on button "Next image" at bounding box center [1229, 387] width 47 height 47
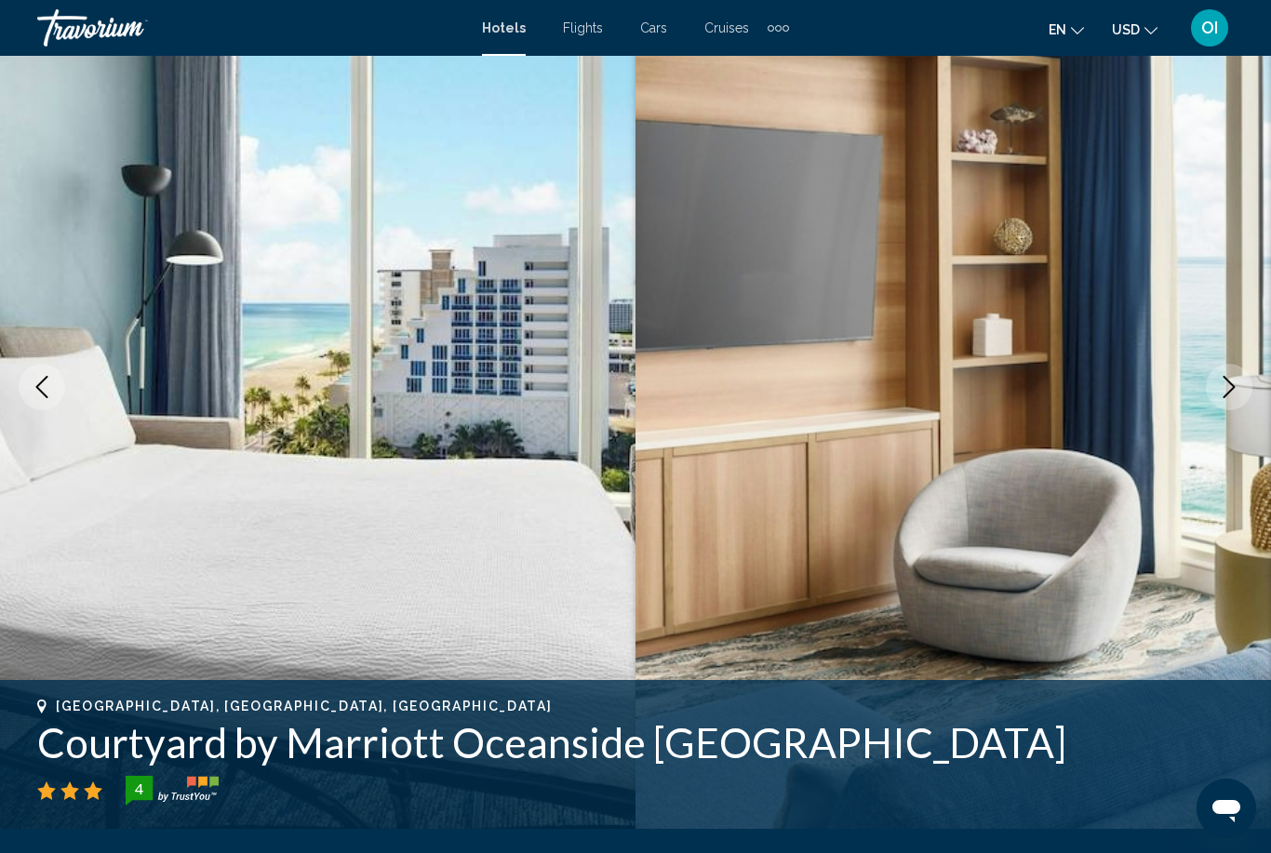
click at [1235, 379] on icon "Next image" at bounding box center [1229, 387] width 22 height 22
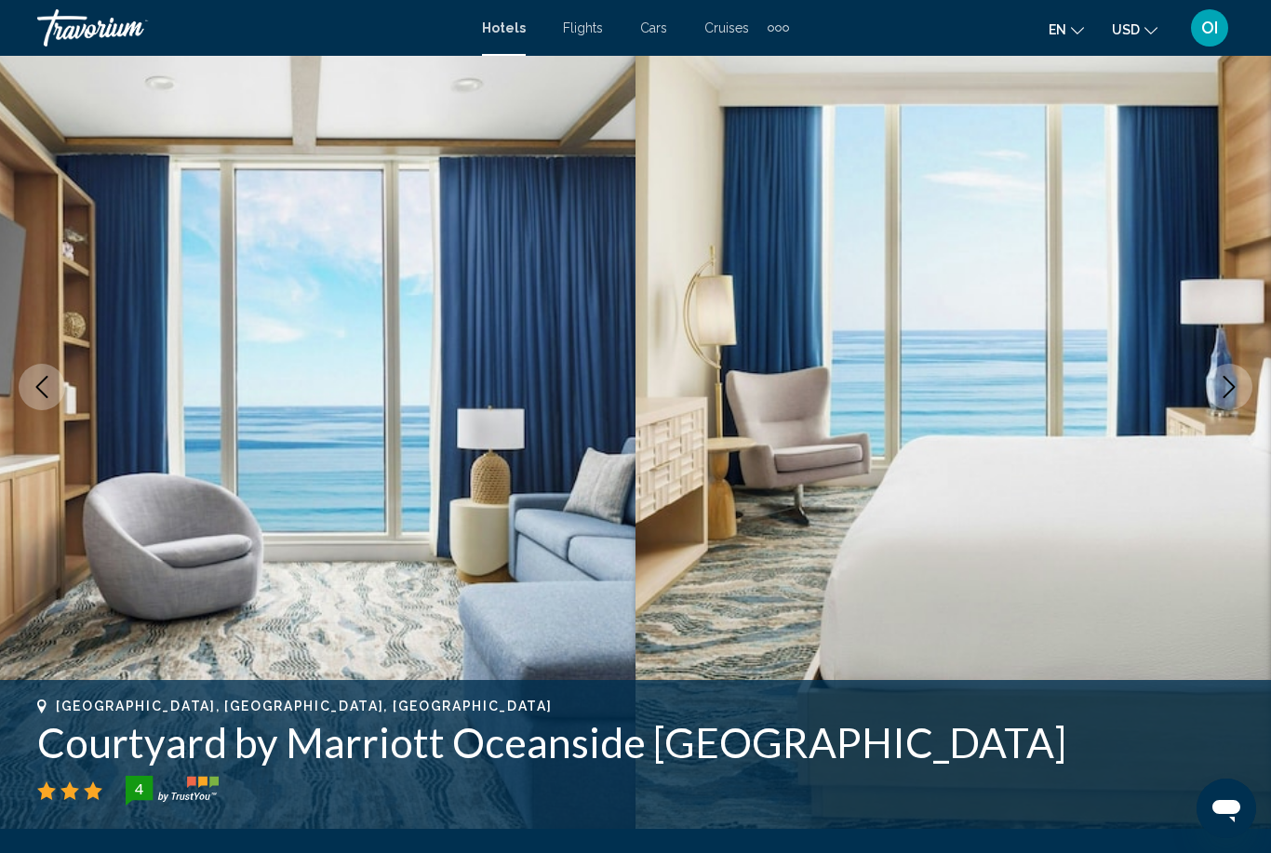
click at [1232, 388] on icon "Next image" at bounding box center [1229, 387] width 22 height 22
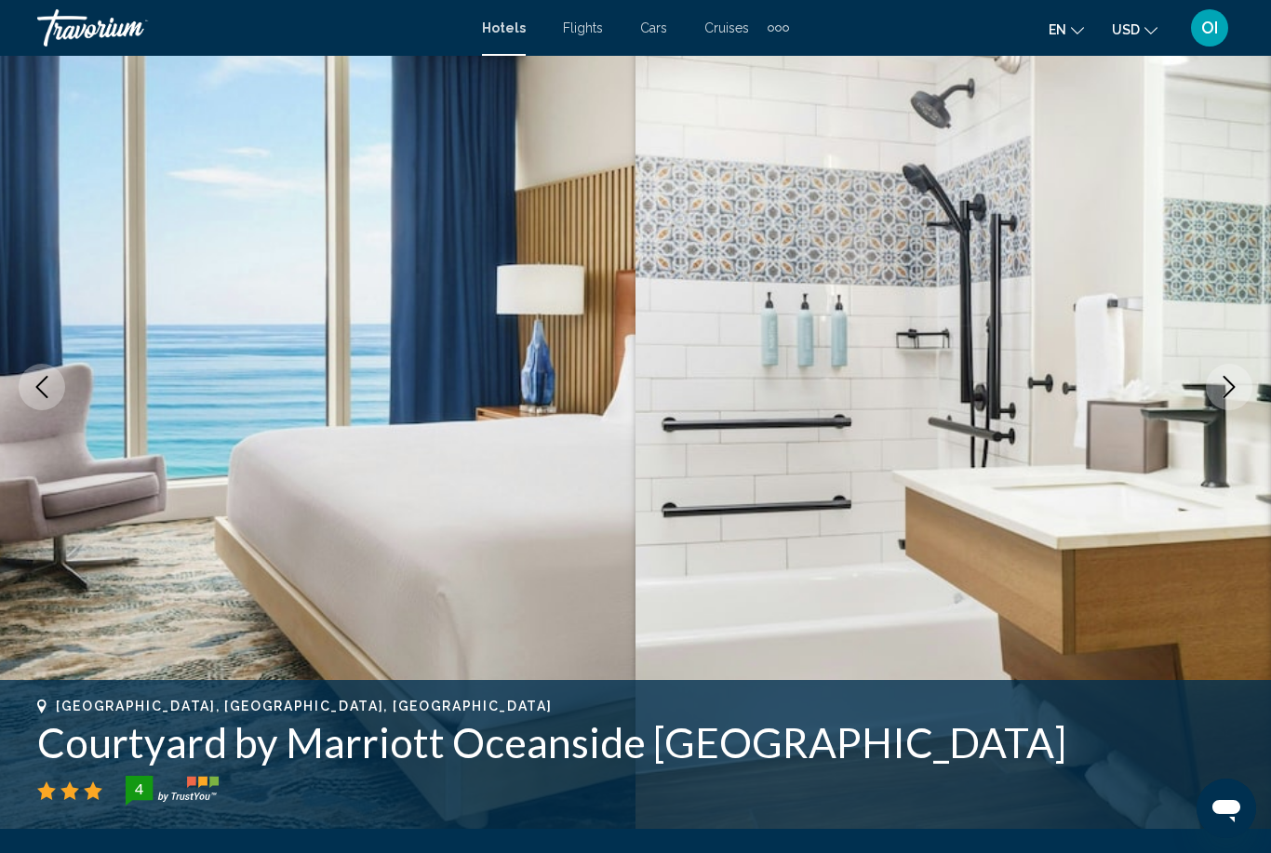
click at [1230, 391] on icon "Next image" at bounding box center [1229, 387] width 12 height 22
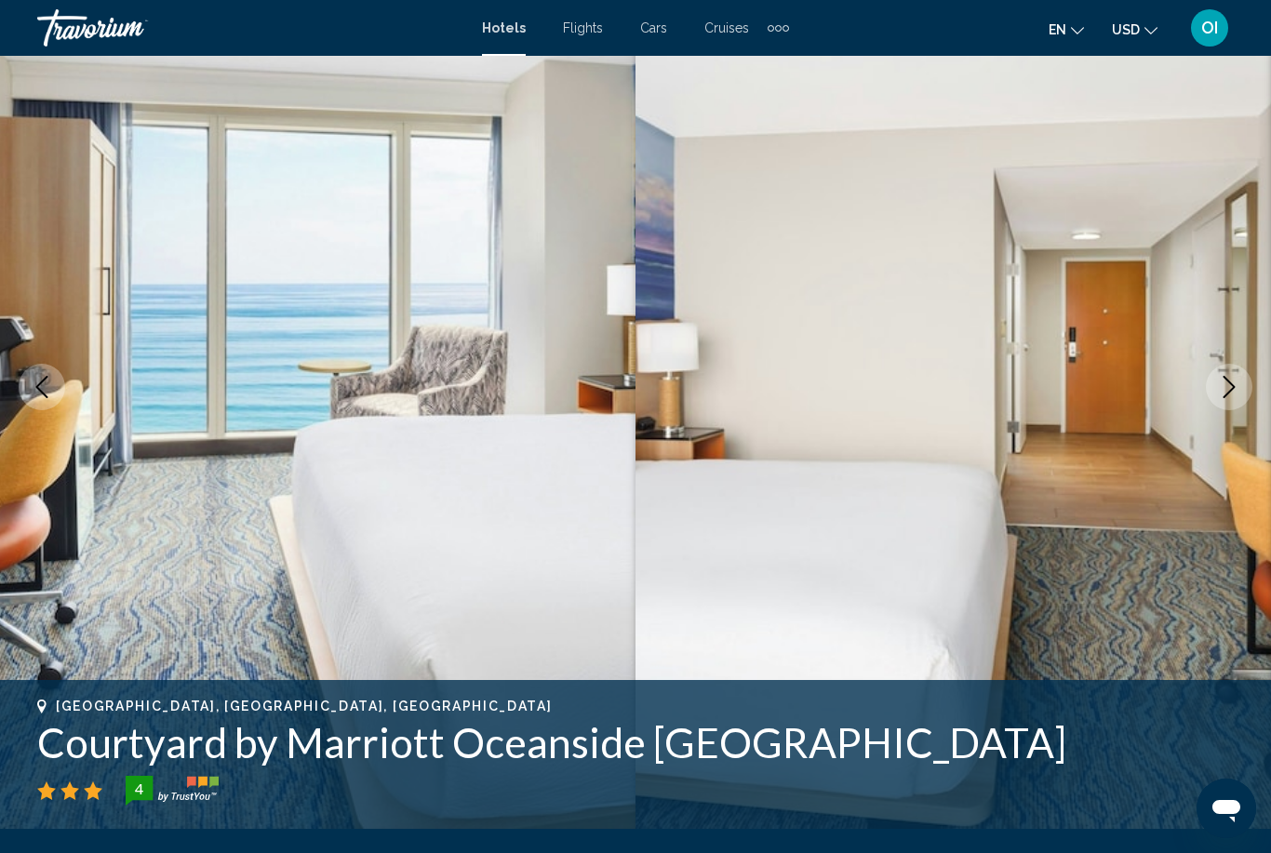
click at [1230, 392] on icon "Next image" at bounding box center [1229, 387] width 12 height 22
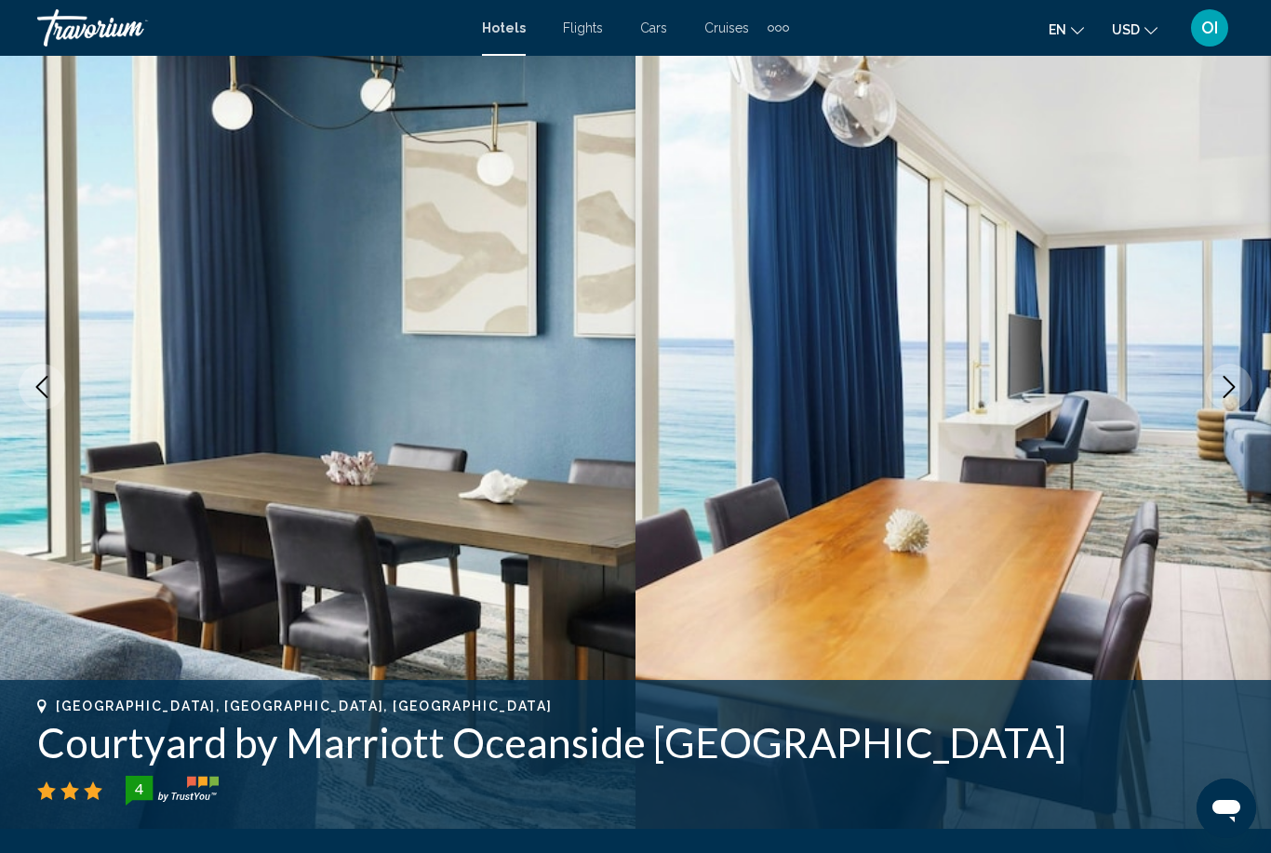
click at [1235, 395] on icon "Next image" at bounding box center [1229, 387] width 22 height 22
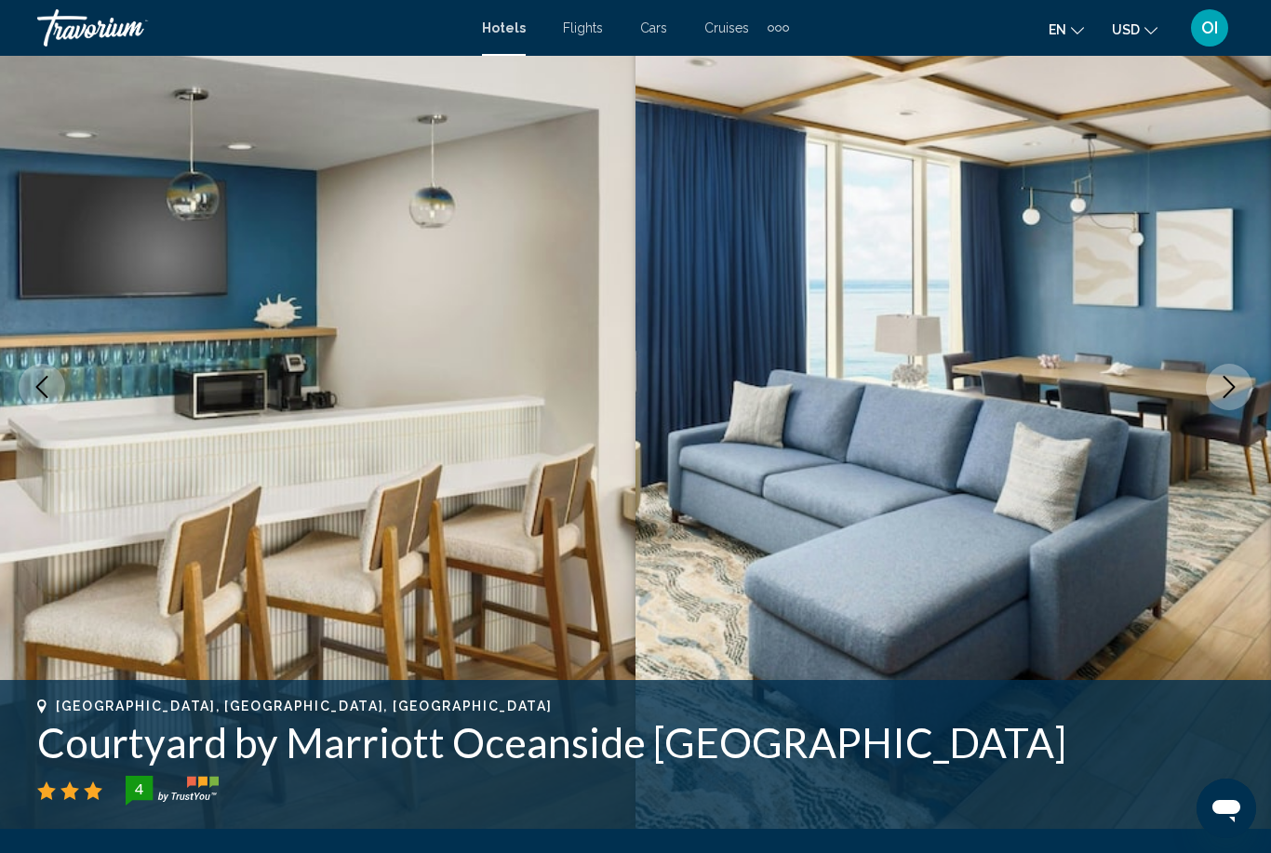
click at [1231, 394] on icon "Next image" at bounding box center [1229, 387] width 22 height 22
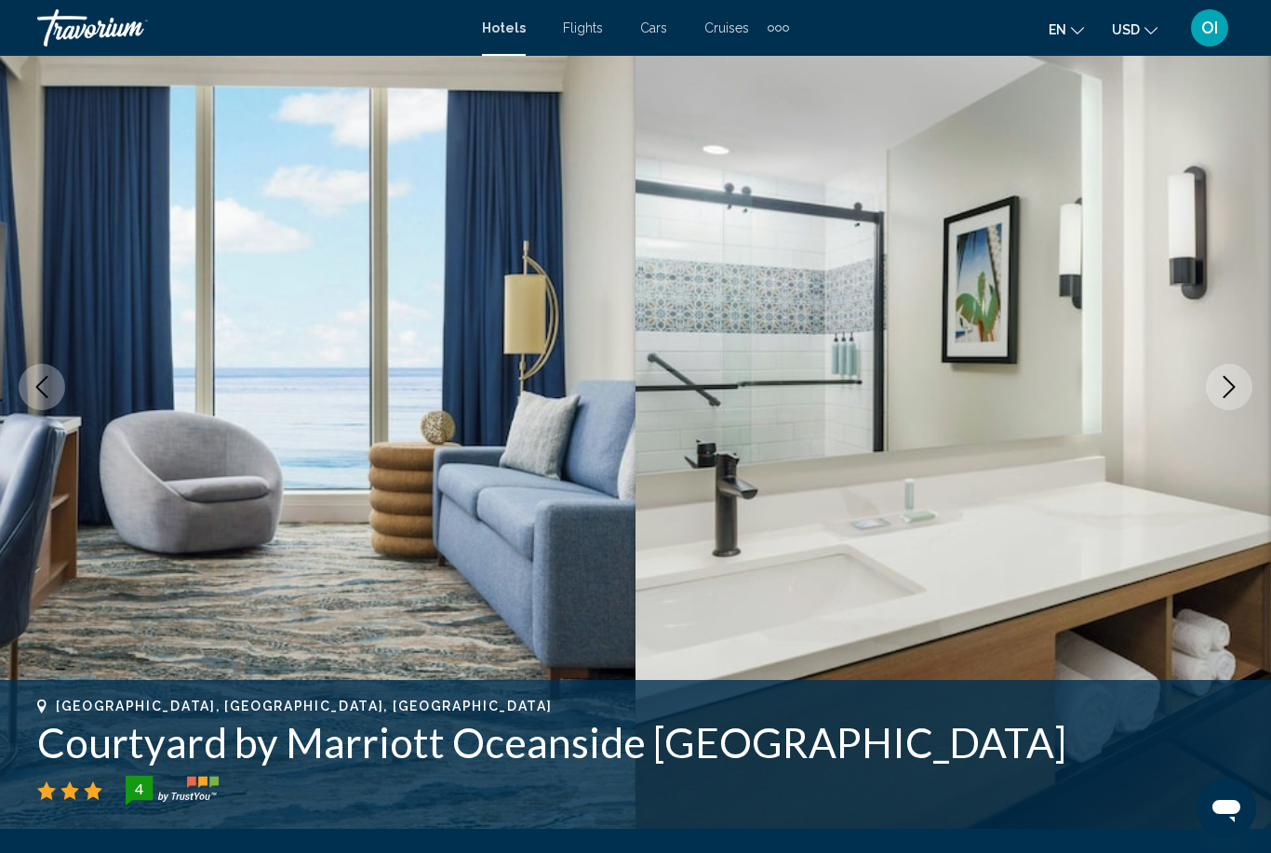
click at [1230, 392] on icon "Next image" at bounding box center [1229, 387] width 12 height 22
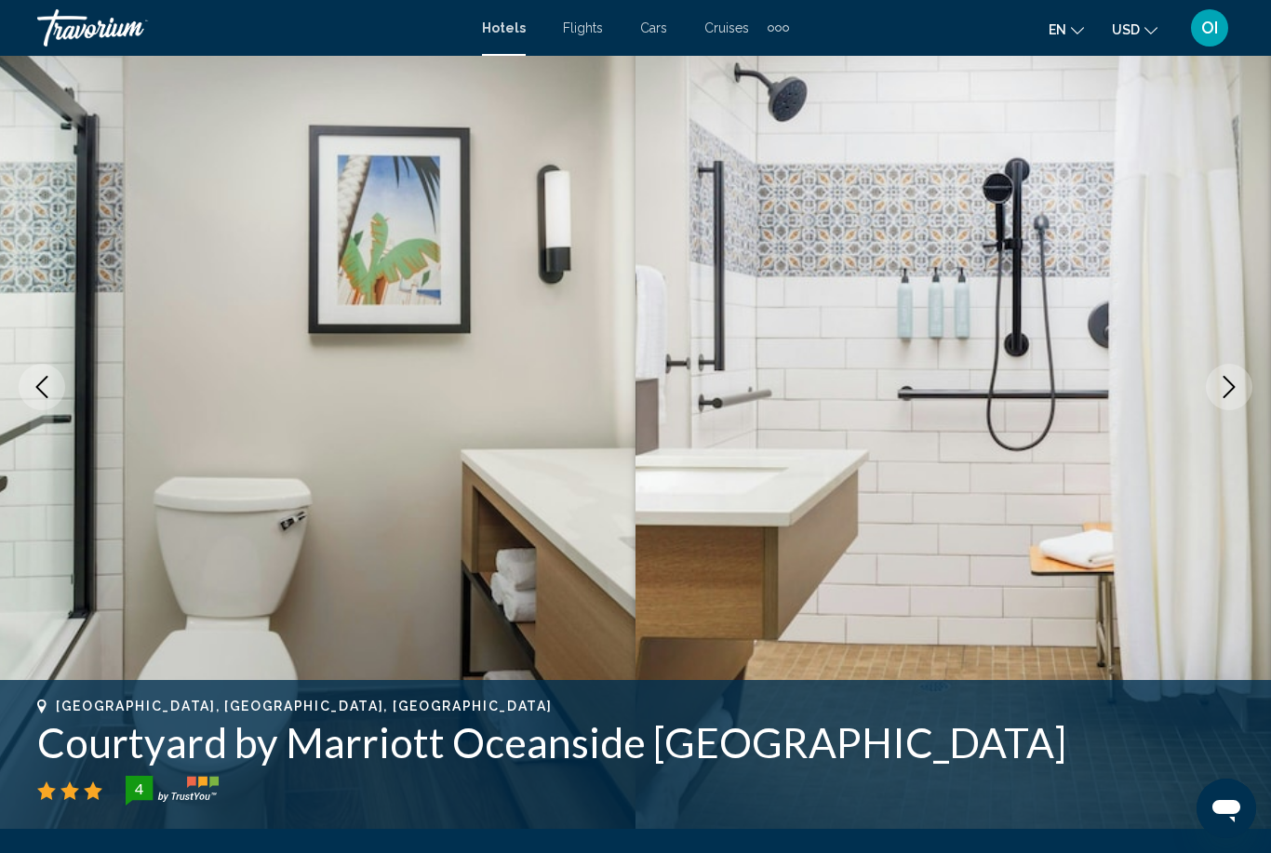
click at [1231, 392] on icon "Next image" at bounding box center [1229, 387] width 22 height 22
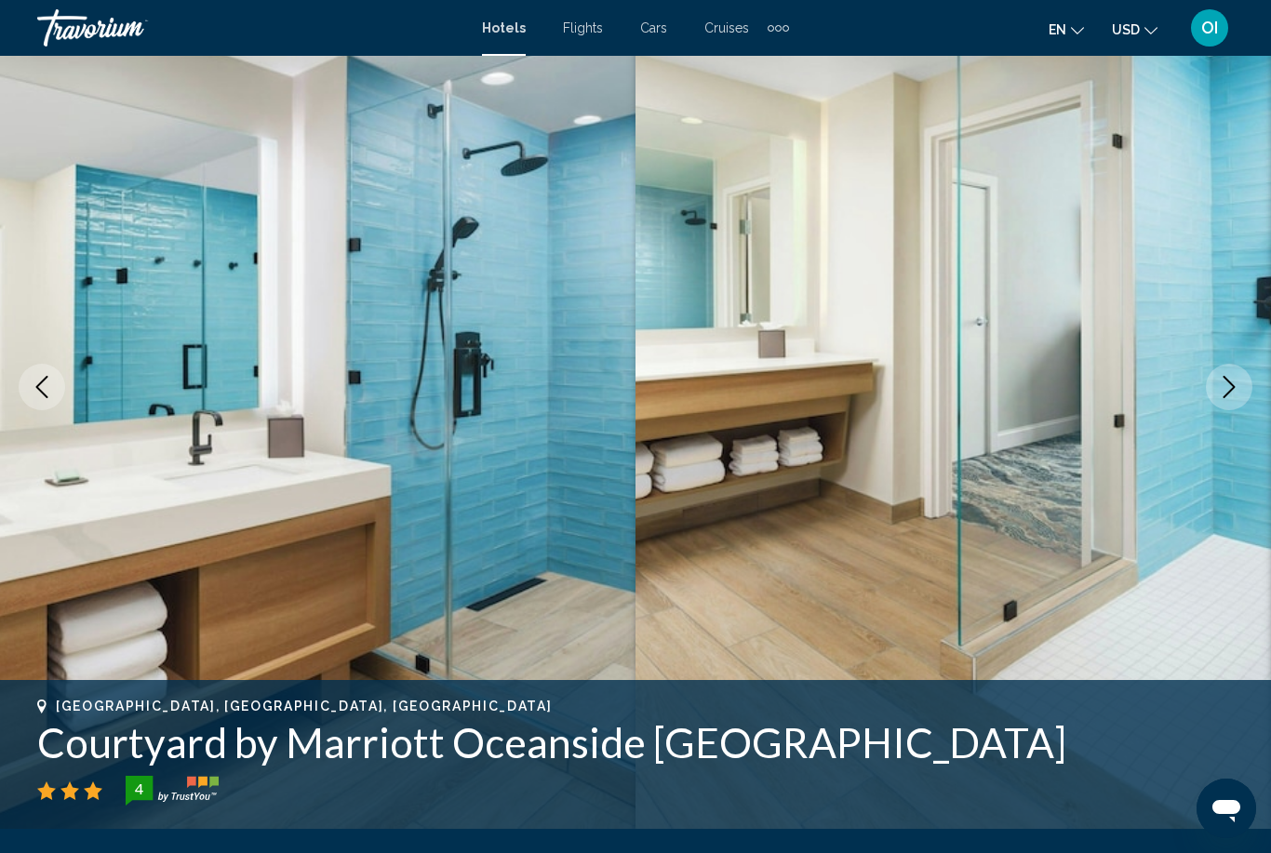
click at [1231, 392] on icon "Next image" at bounding box center [1229, 387] width 22 height 22
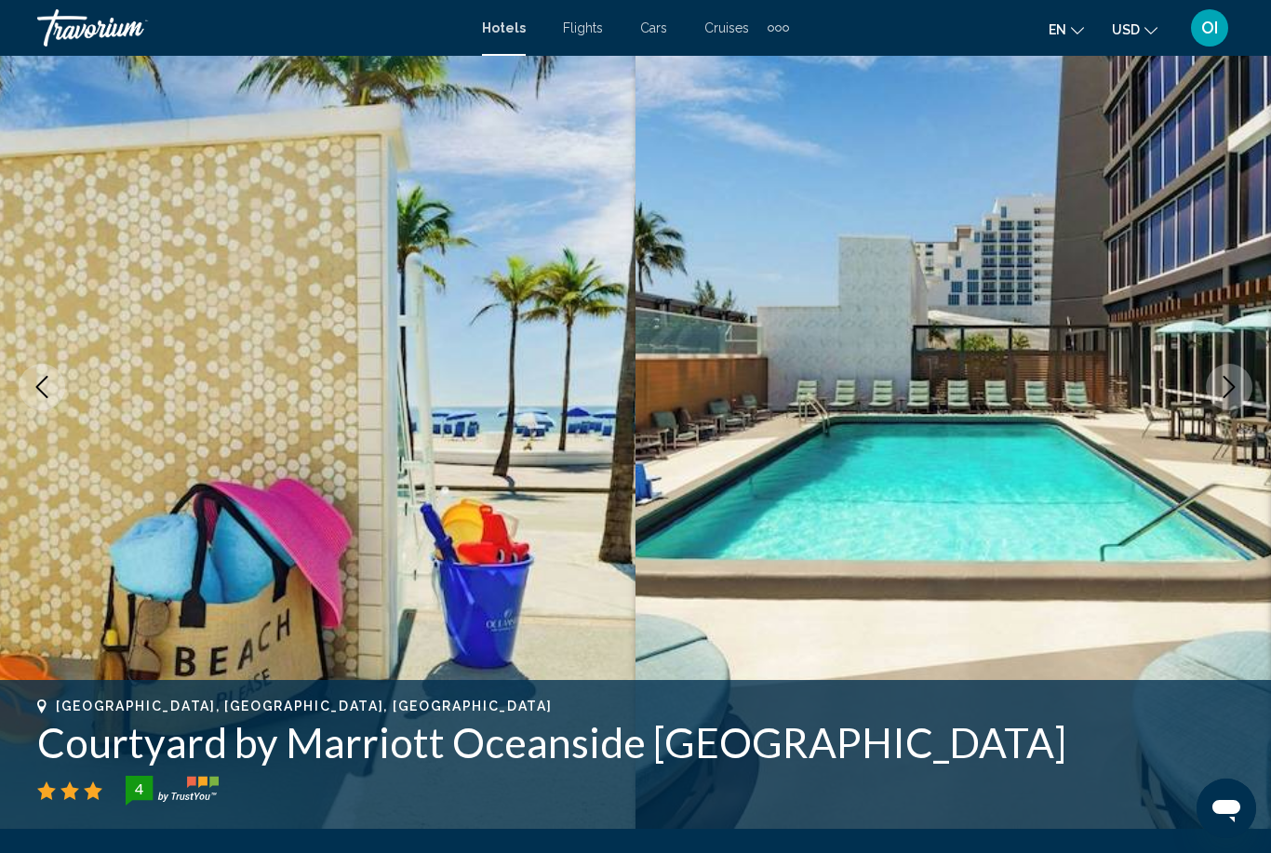
click at [1233, 395] on icon "Next image" at bounding box center [1229, 387] width 22 height 22
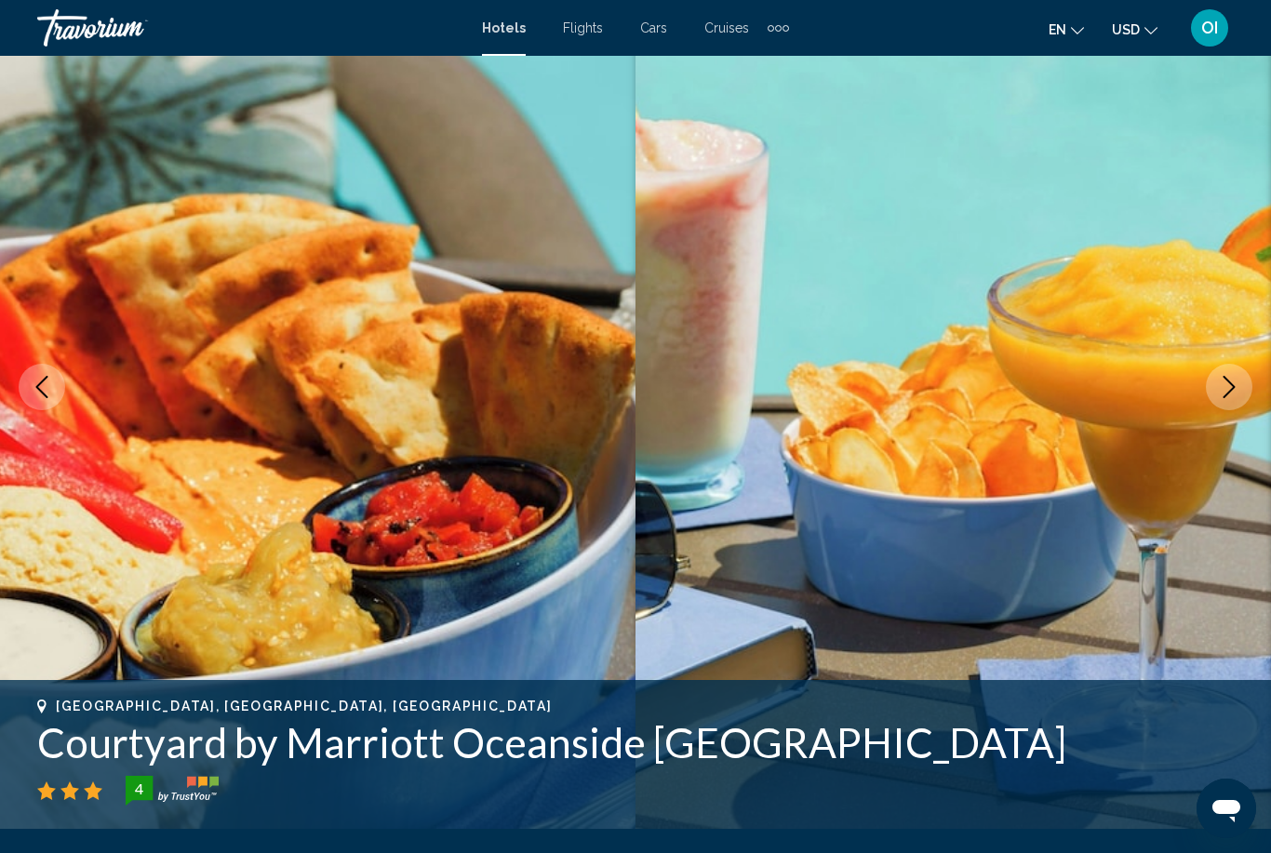
click at [1234, 395] on icon "Next image" at bounding box center [1229, 387] width 22 height 22
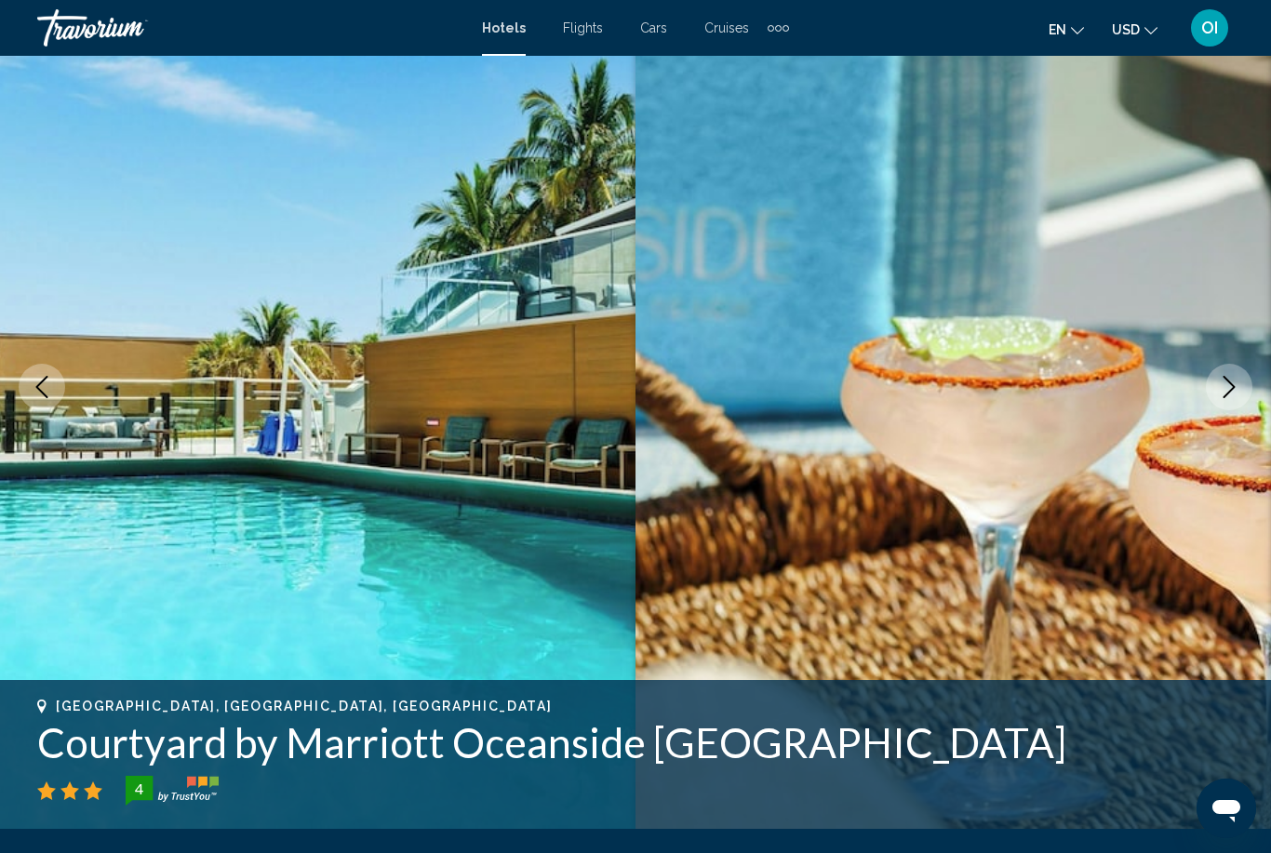
click at [1231, 394] on icon "Next image" at bounding box center [1229, 387] width 22 height 22
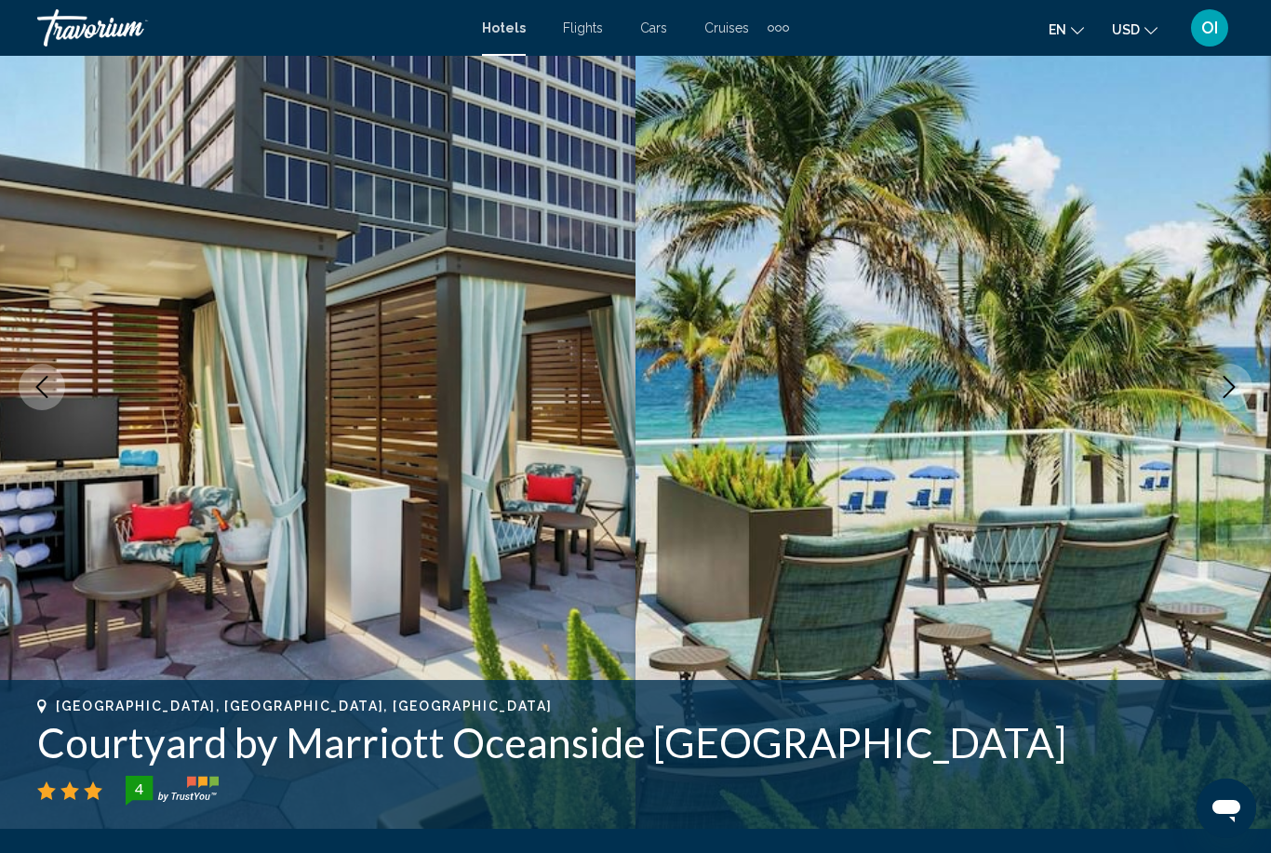
click at [1232, 394] on icon "Next image" at bounding box center [1229, 387] width 22 height 22
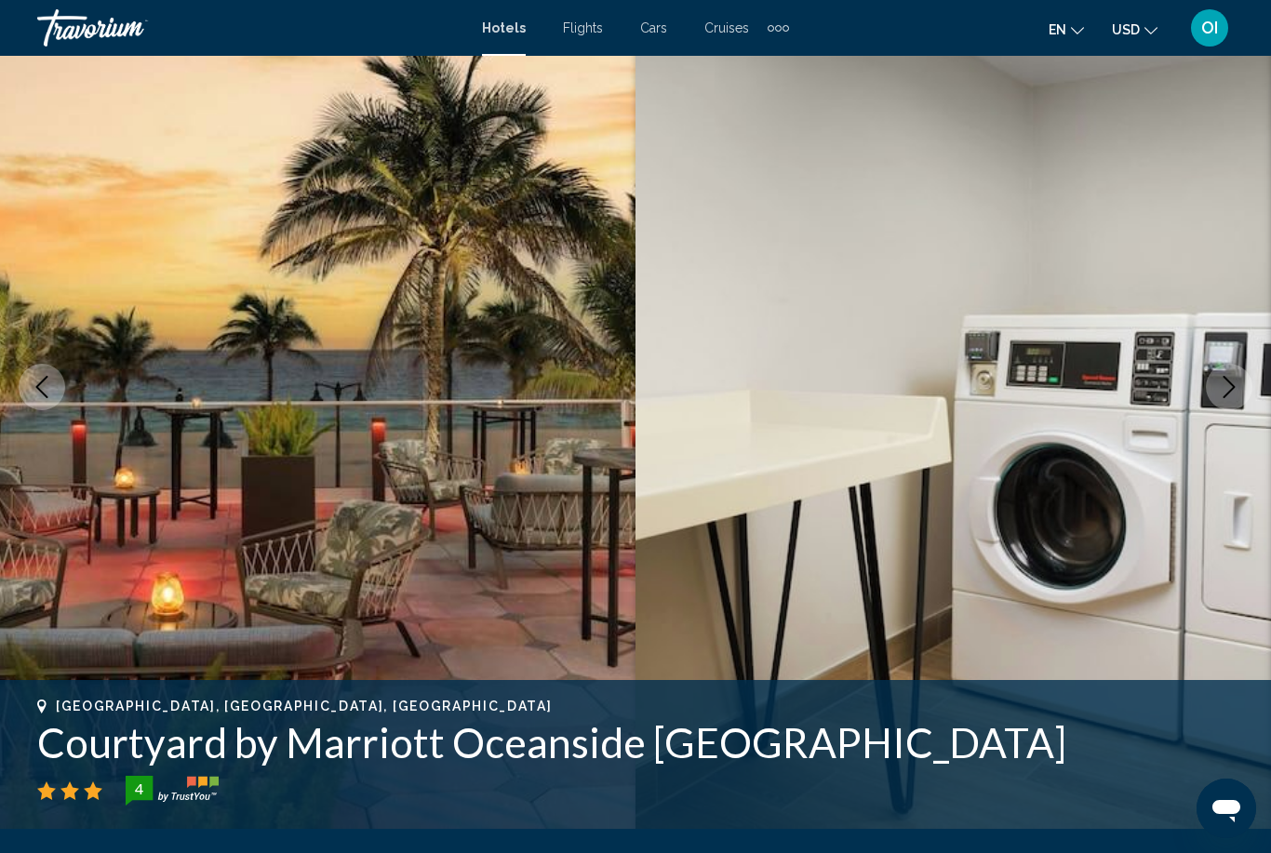
scroll to position [0, 0]
